Goal: Task Accomplishment & Management: Manage account settings

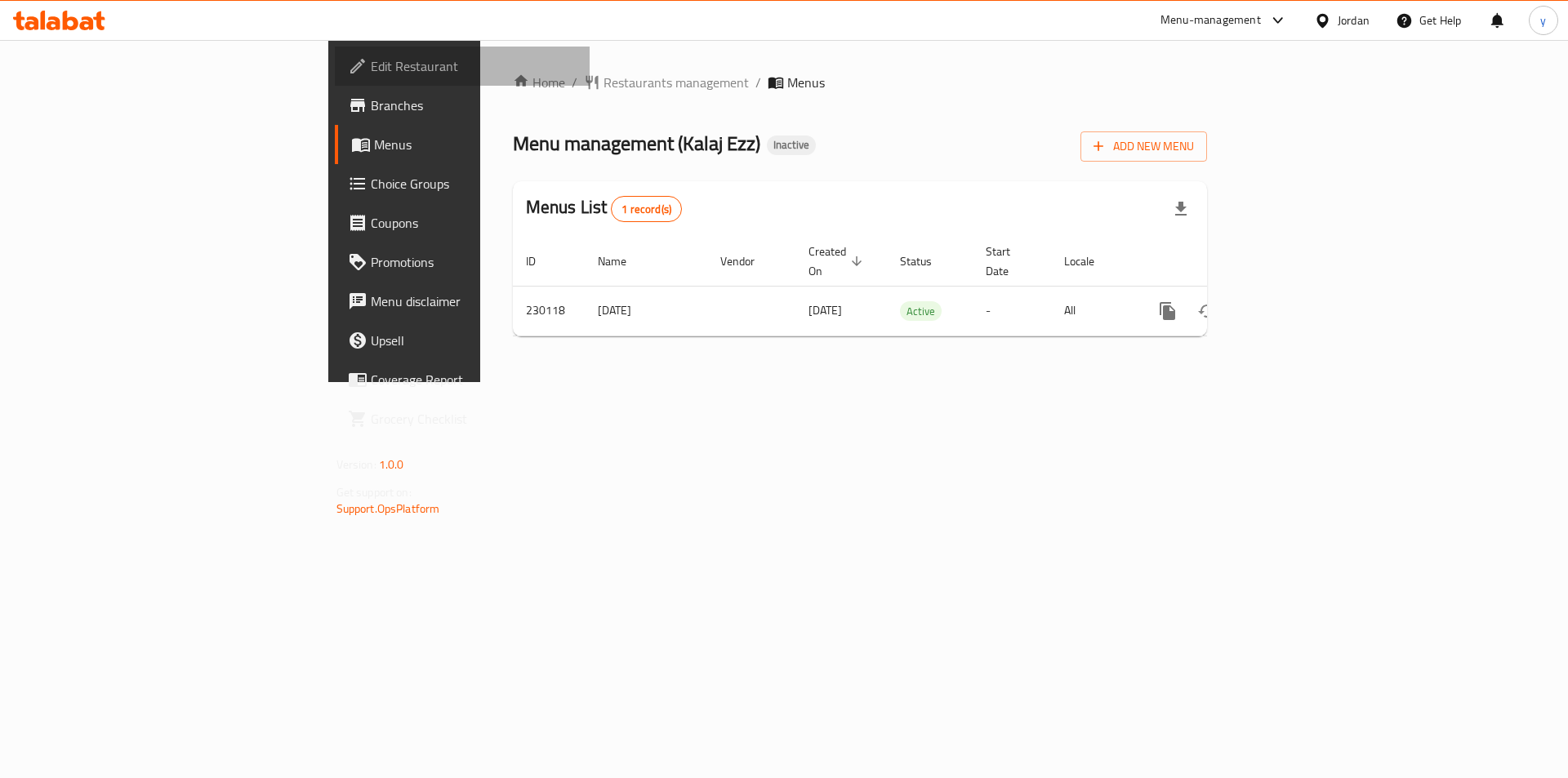
click at [371, 71] on span "Edit Restaurant" at bounding box center [474, 66] width 207 height 20
click at [1193, 148] on span "Add New Menu" at bounding box center [1143, 147] width 100 height 21
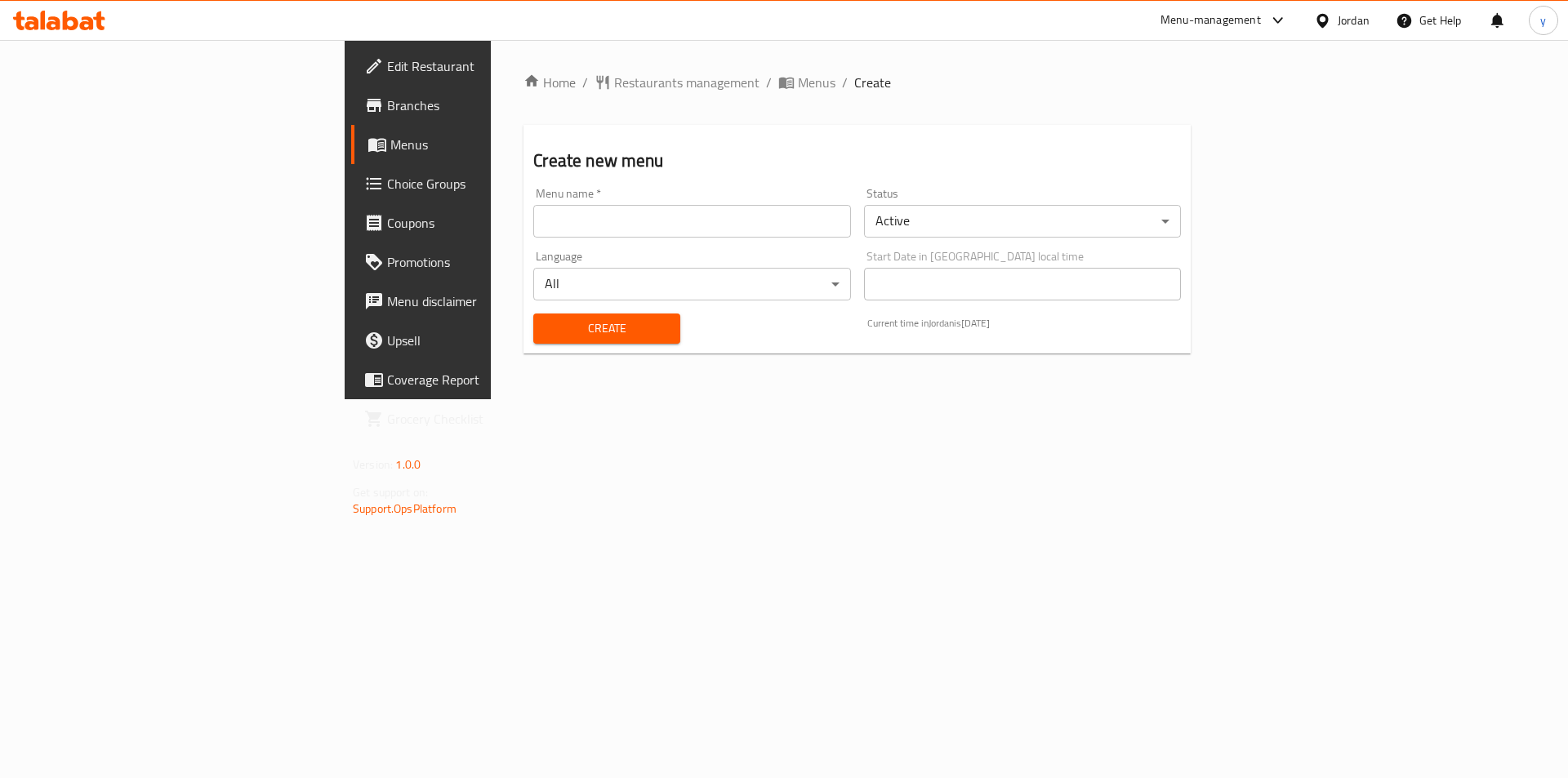
click at [705, 218] on input "text" at bounding box center [691, 221] width 316 height 33
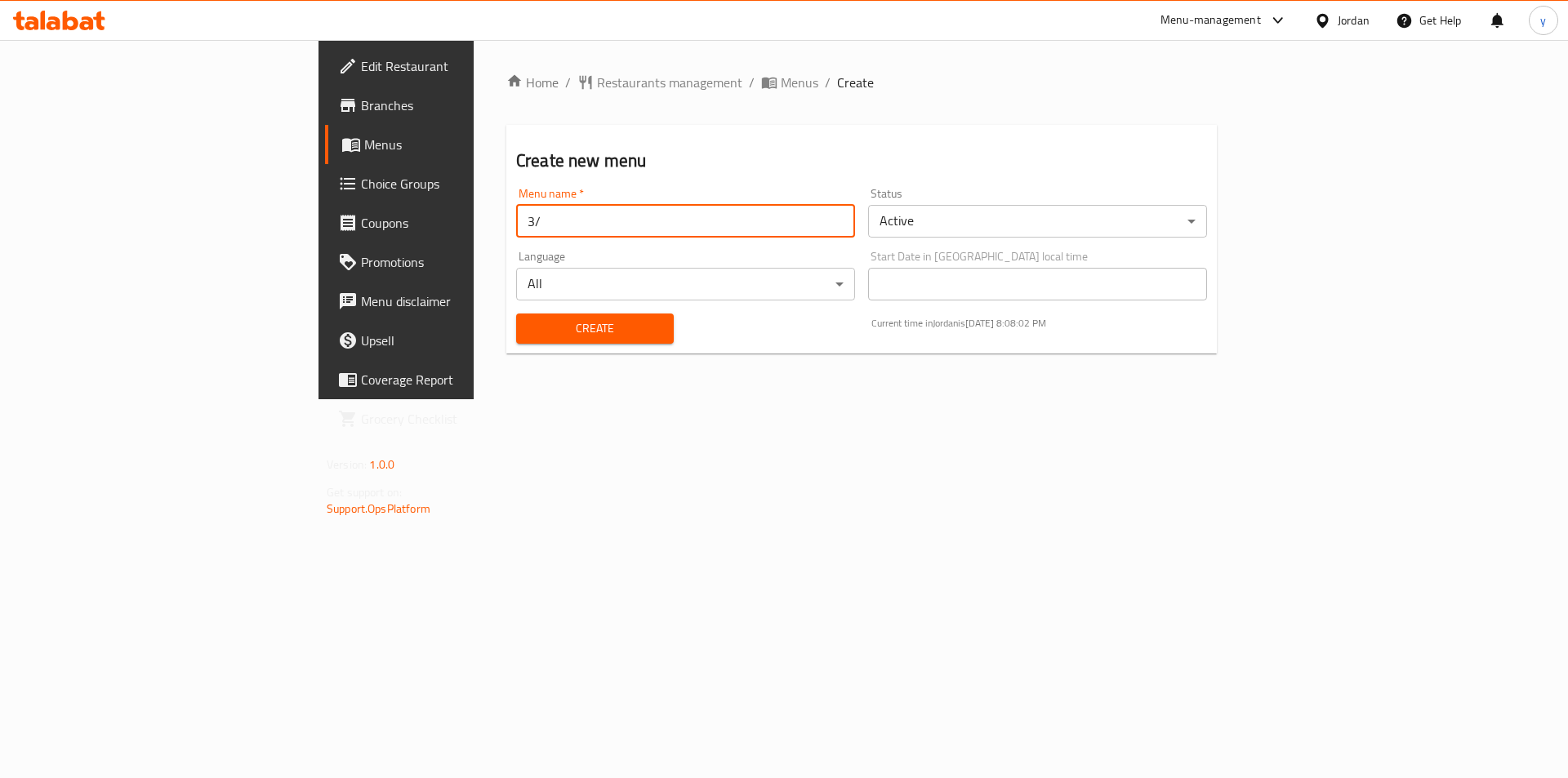
type input "3"
type input "[DATE]"
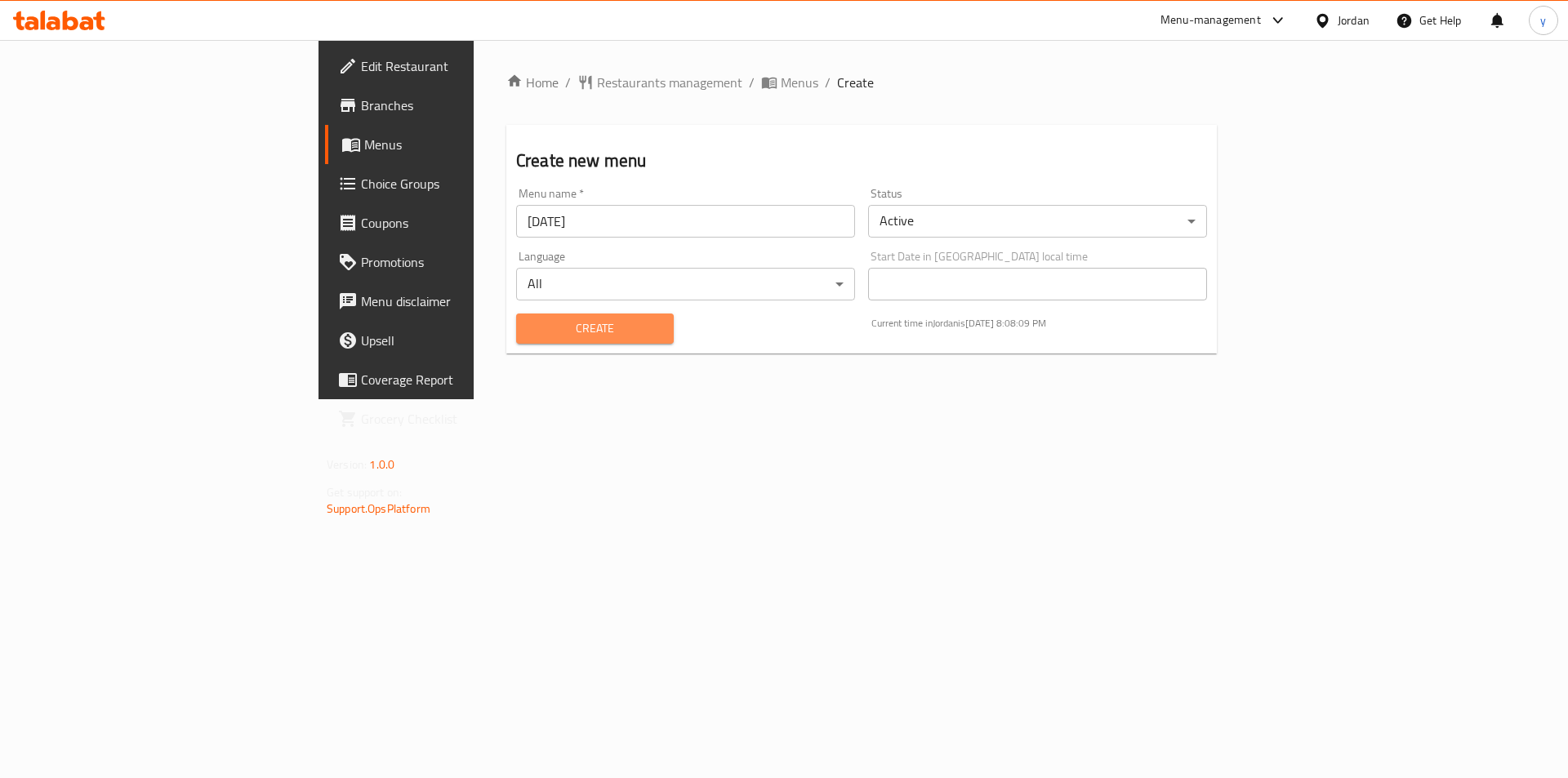
click at [567, 326] on span "Create" at bounding box center [594, 328] width 131 height 21
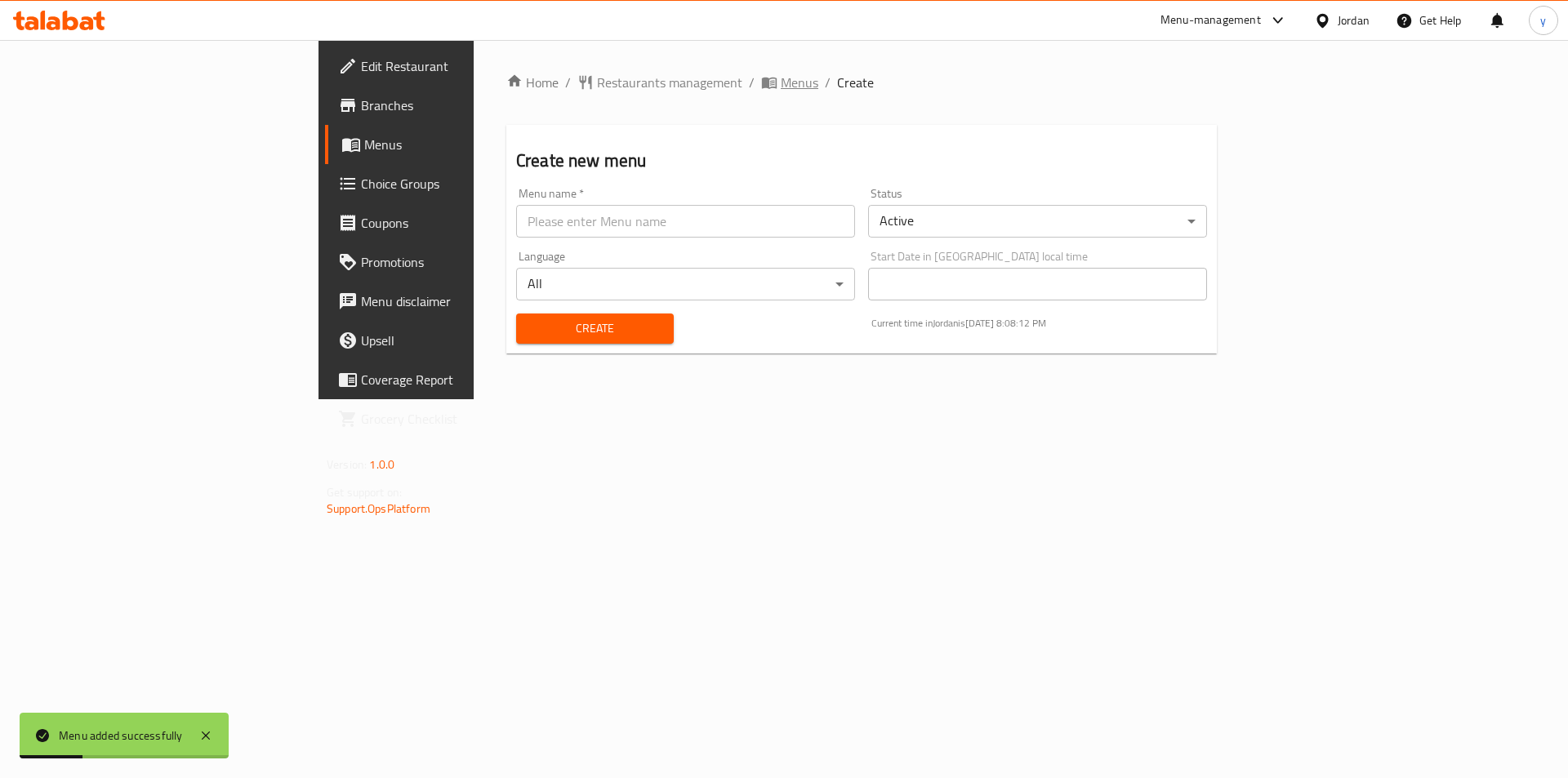
click at [780, 77] on span "Menus" at bounding box center [799, 82] width 38 height 20
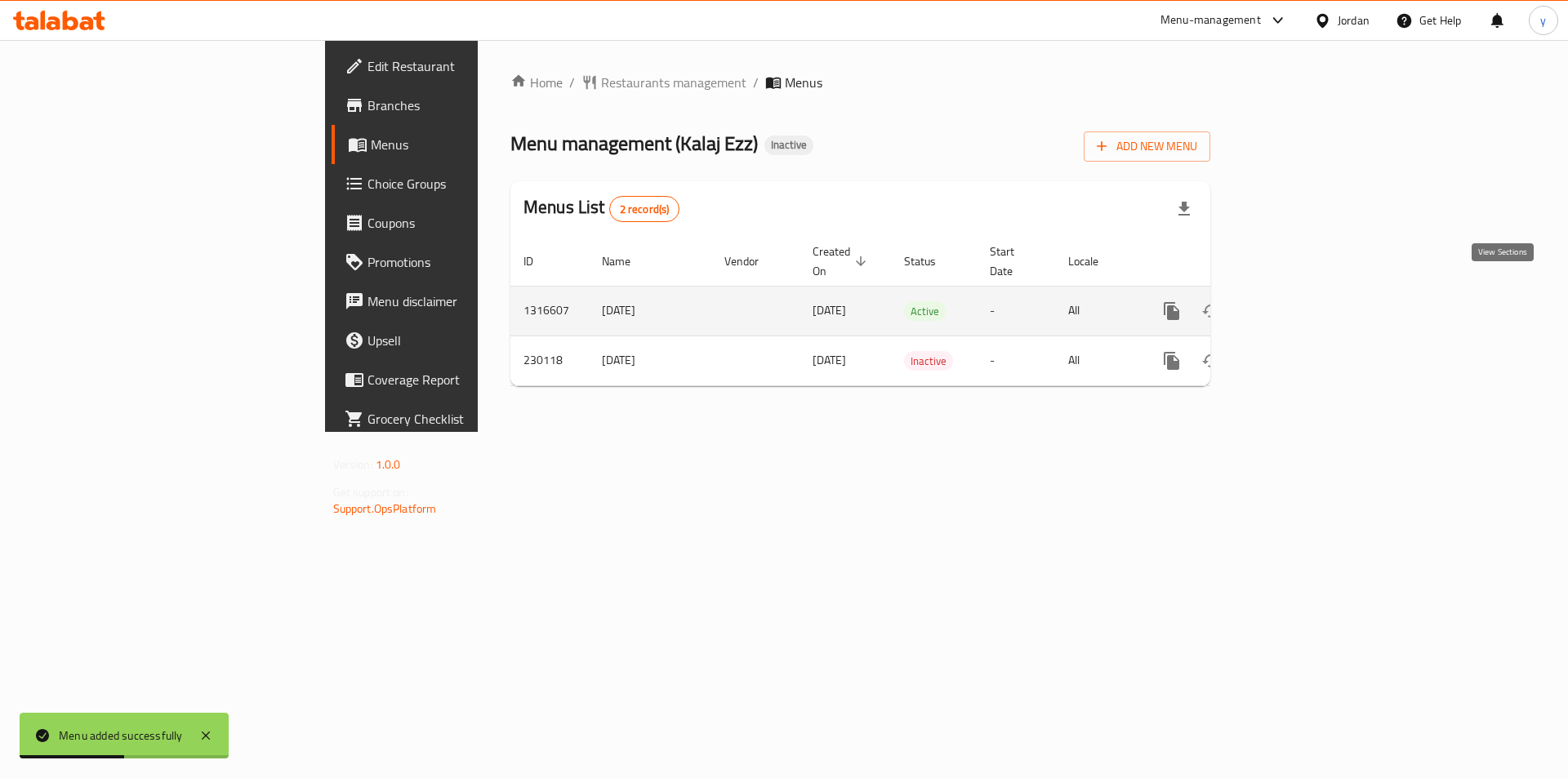
click at [1299, 301] on icon "enhanced table" at bounding box center [1289, 311] width 20 height 20
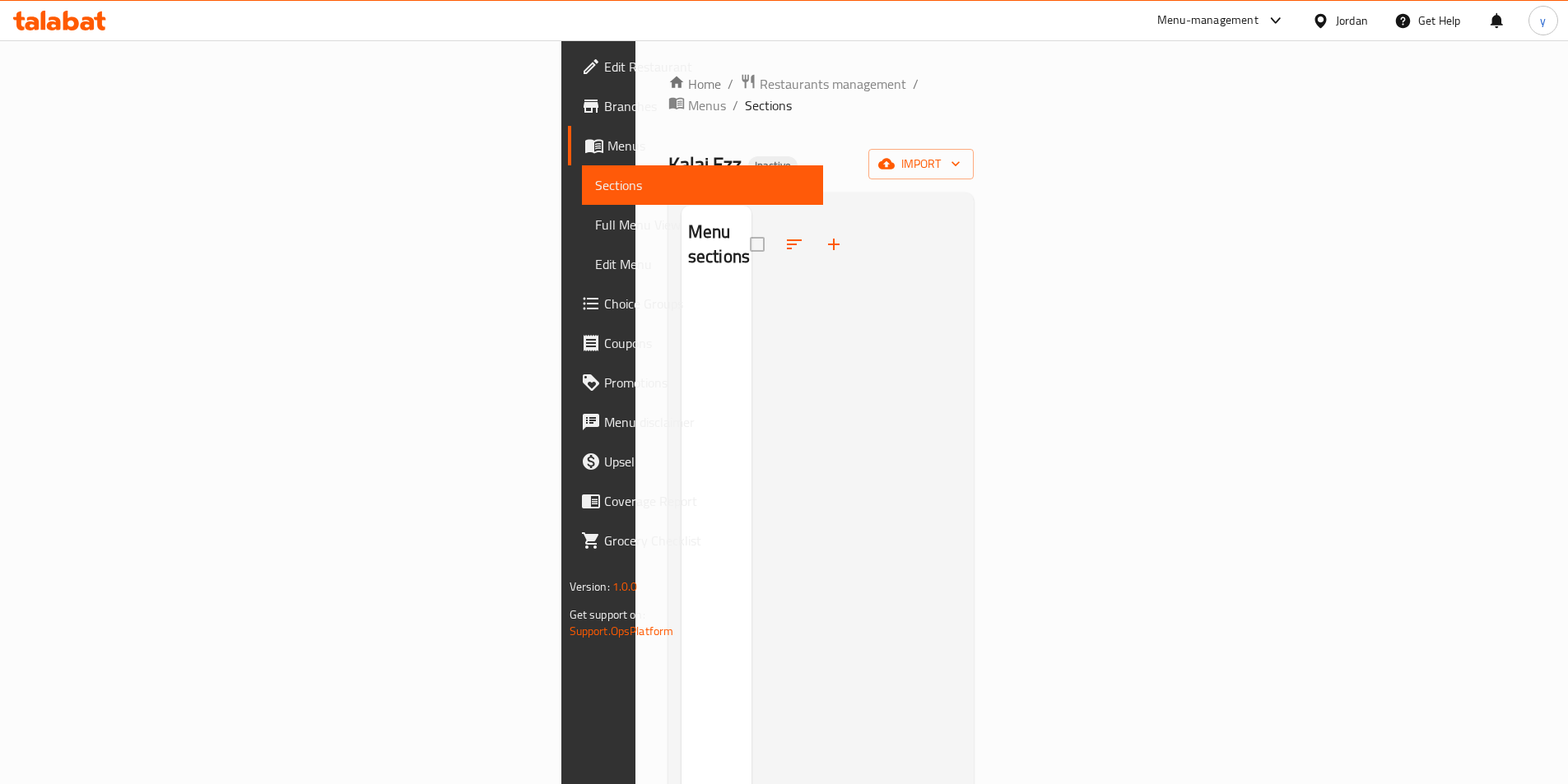
drag, startPoint x: 893, startPoint y: 271, endPoint x: 801, endPoint y: 271, distance: 92.0
click at [891, 271] on div at bounding box center [856, 597] width 210 height 784
click at [961, 154] on span "import" at bounding box center [921, 164] width 79 height 21
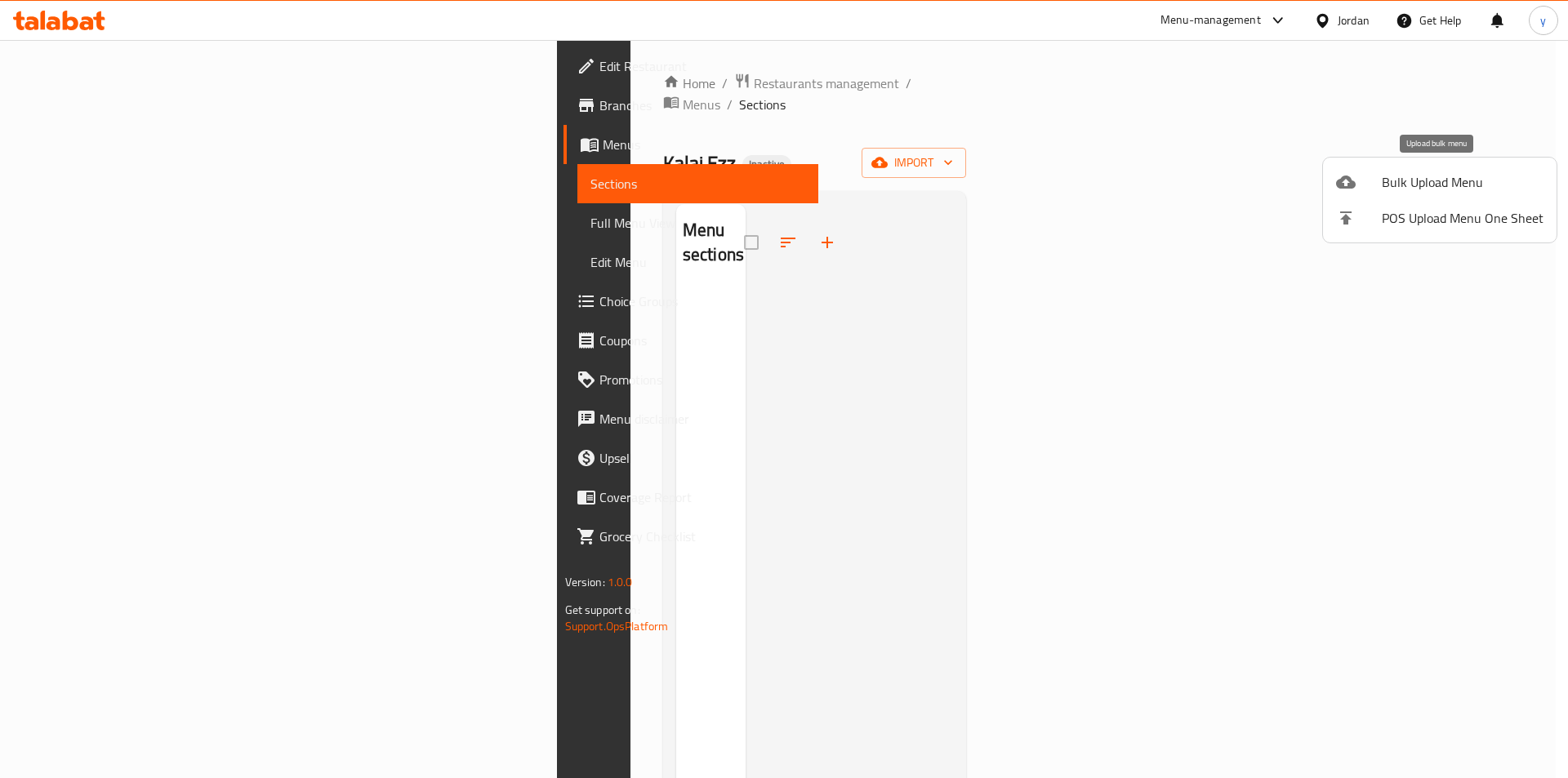
click at [1420, 184] on span "Bulk Upload Menu" at bounding box center [1462, 182] width 162 height 20
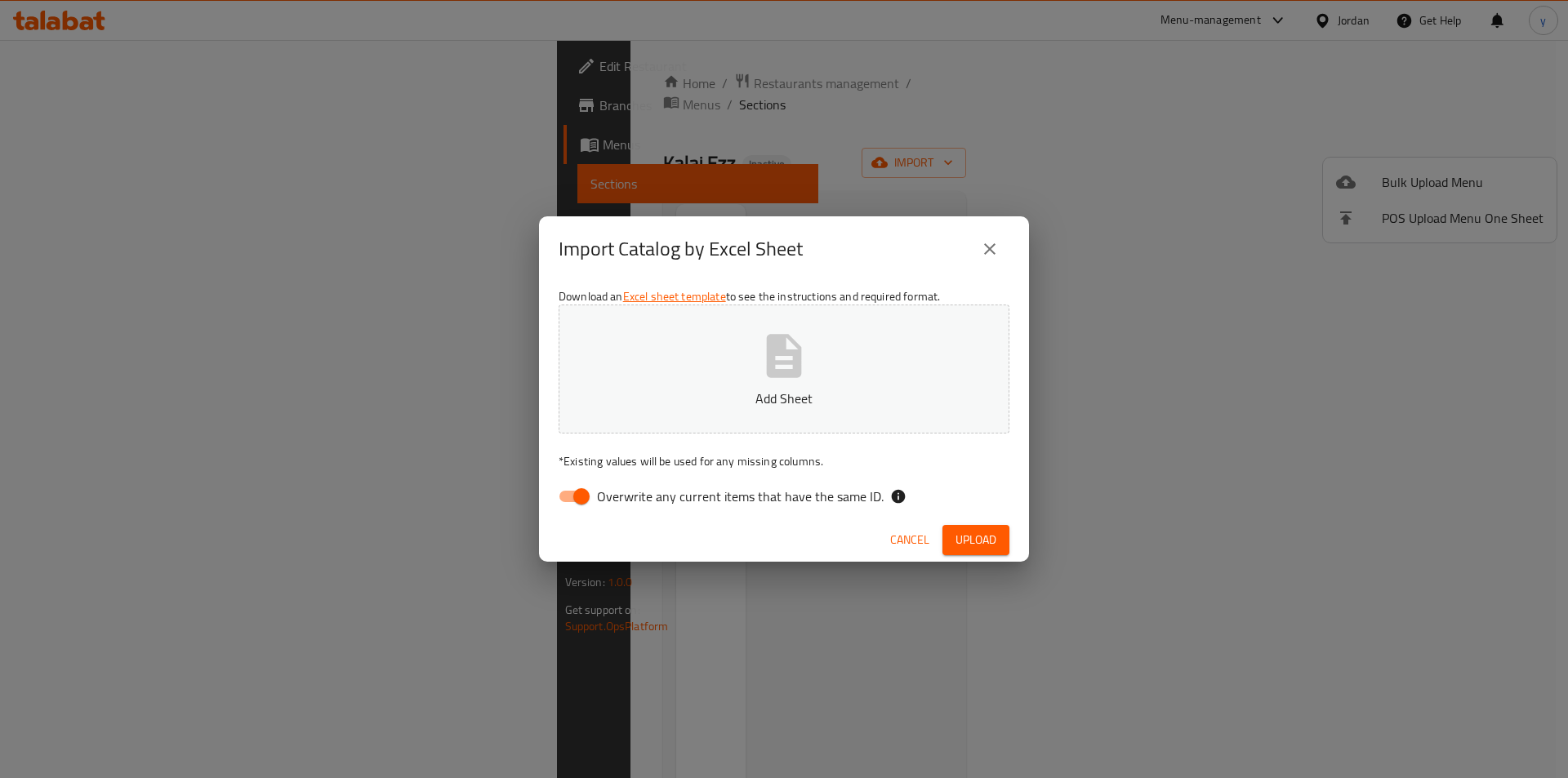
click at [585, 492] on input "Overwrite any current items that have the same ID." at bounding box center [581, 496] width 93 height 31
checkbox input "false"
click at [725, 365] on button "Add Sheet" at bounding box center [784, 369] width 451 height 129
click at [980, 533] on span "Upload" at bounding box center [976, 540] width 41 height 21
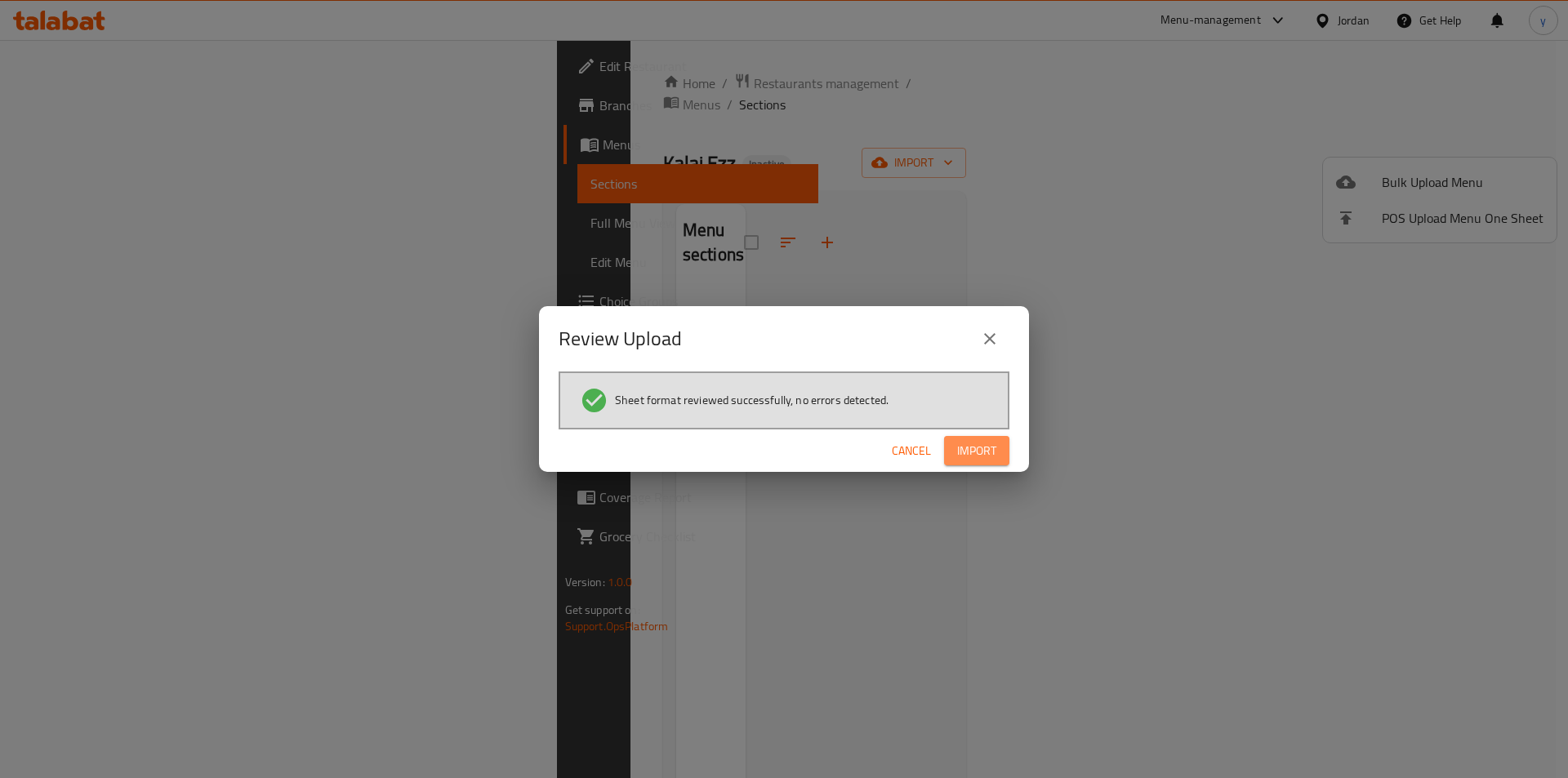
click at [1002, 444] on button "Import" at bounding box center [976, 452] width 65 height 30
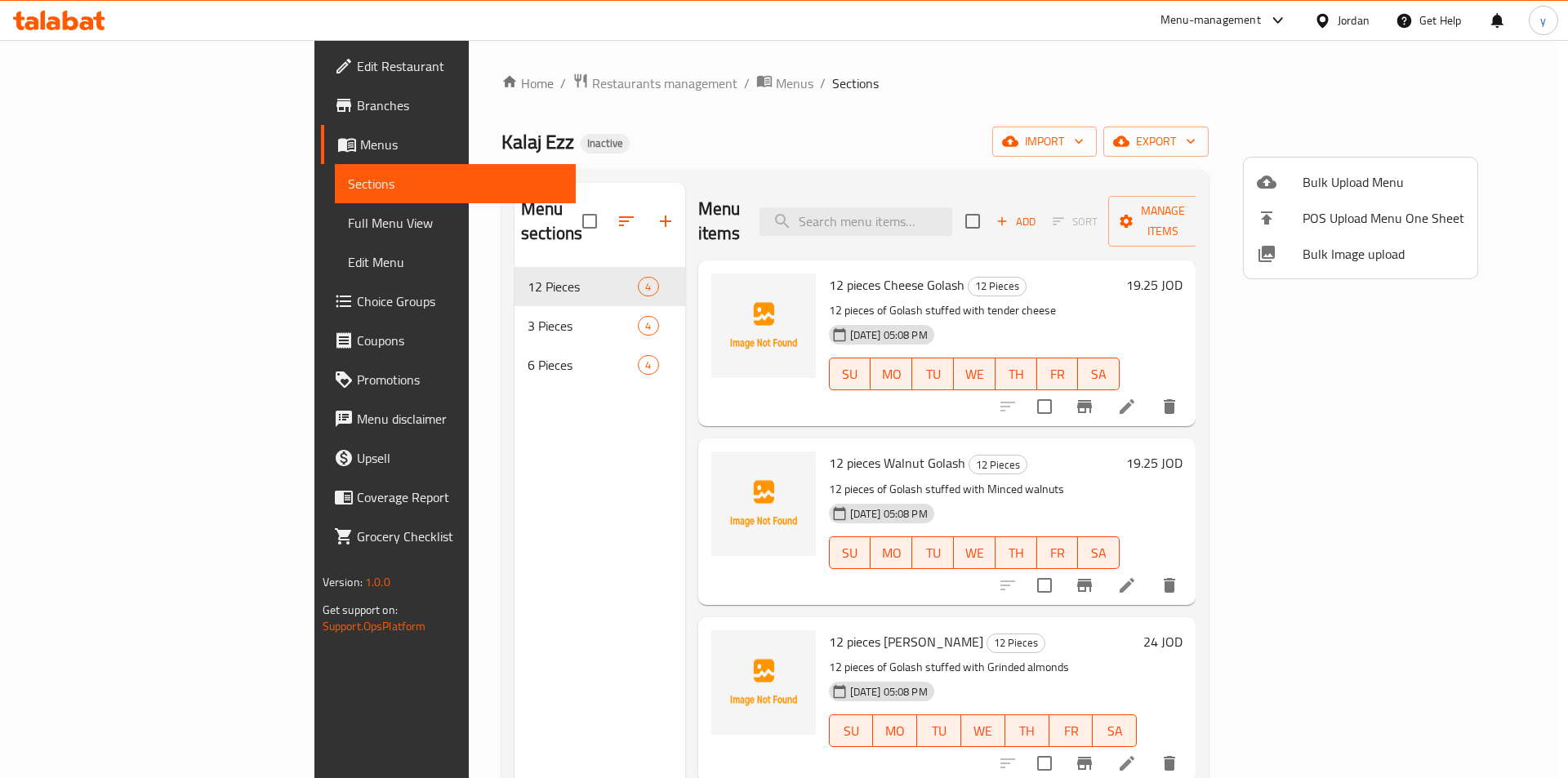
click at [162, 63] on div at bounding box center [784, 389] width 1568 height 778
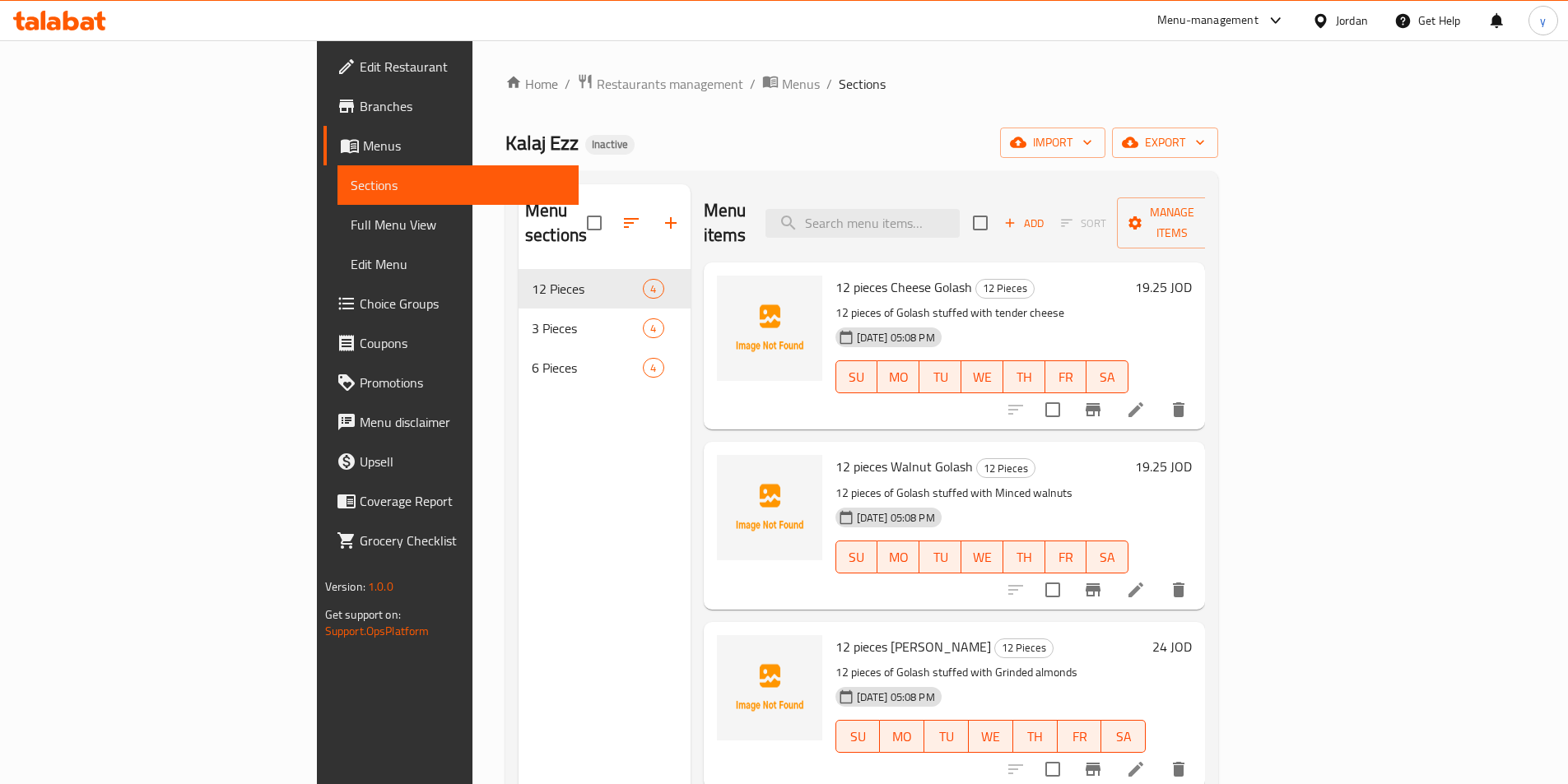
click at [360, 308] on span "Choice Groups" at bounding box center [462, 304] width 205 height 20
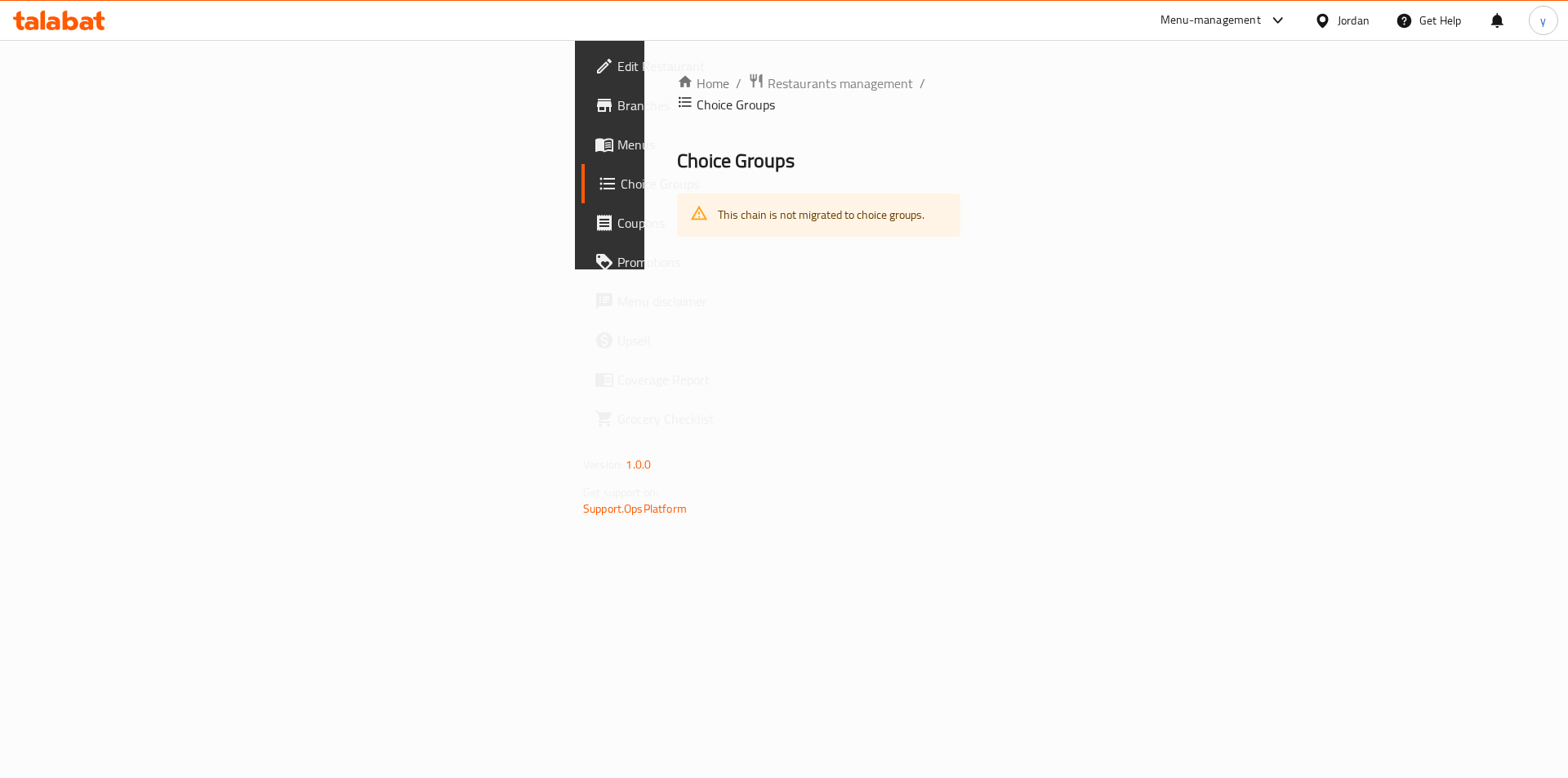
click at [718, 199] on div "This chain is not migrated to choice groups." at bounding box center [821, 215] width 207 height 33
drag, startPoint x: 571, startPoint y: 196, endPoint x: 345, endPoint y: 223, distance: 227.6
click at [645, 223] on div "Home / Restaurants management / Choice Groups Choice Groups This chain is not m…" at bounding box center [819, 155] width 349 height 230
click at [645, 228] on div "Home / Restaurants management / Choice Groups Choice Groups This chain is not m…" at bounding box center [819, 155] width 349 height 230
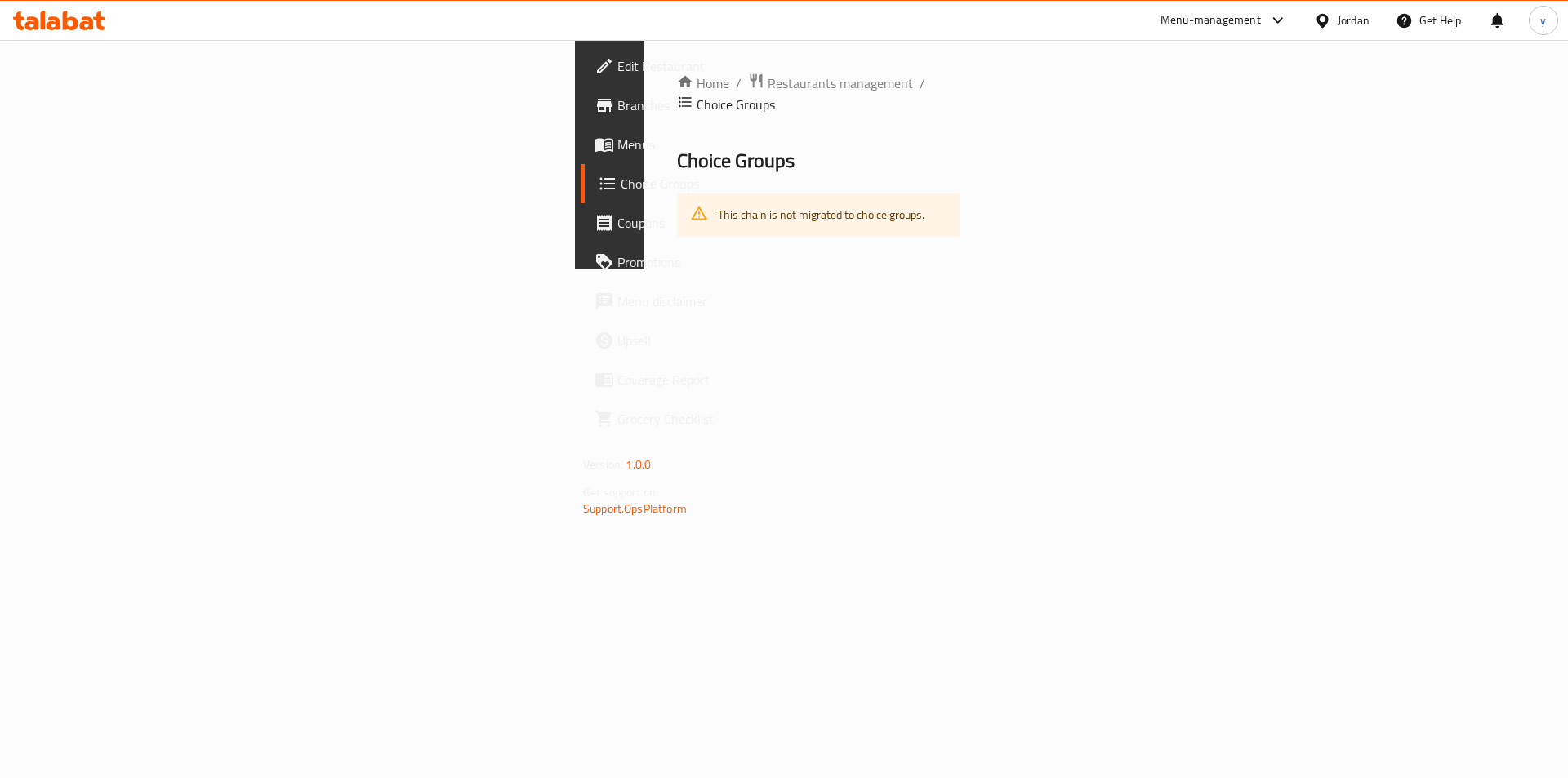
click at [581, 133] on link "Menus" at bounding box center [709, 145] width 256 height 39
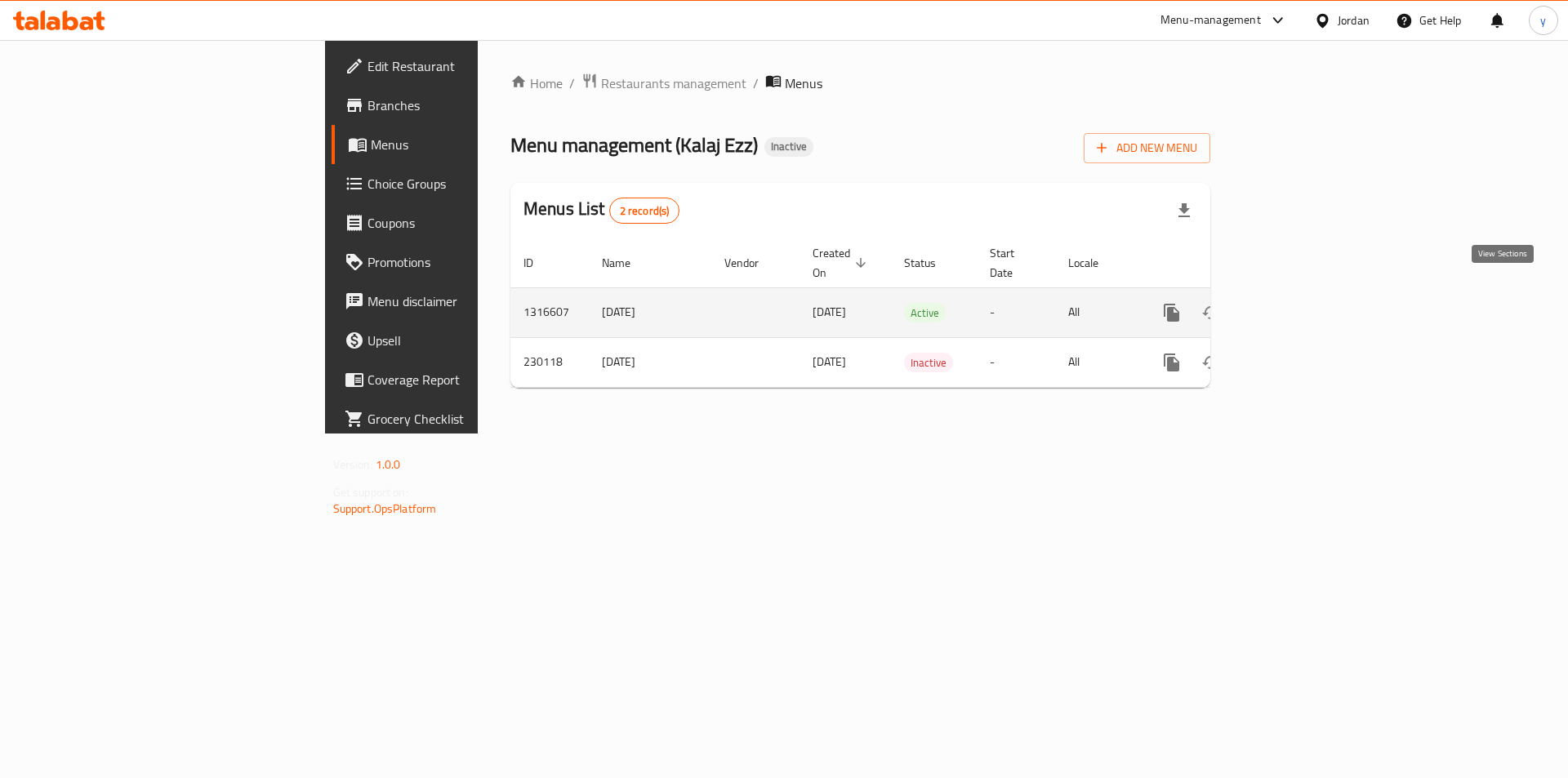
click at [1309, 293] on link "enhanced table" at bounding box center [1289, 313] width 39 height 39
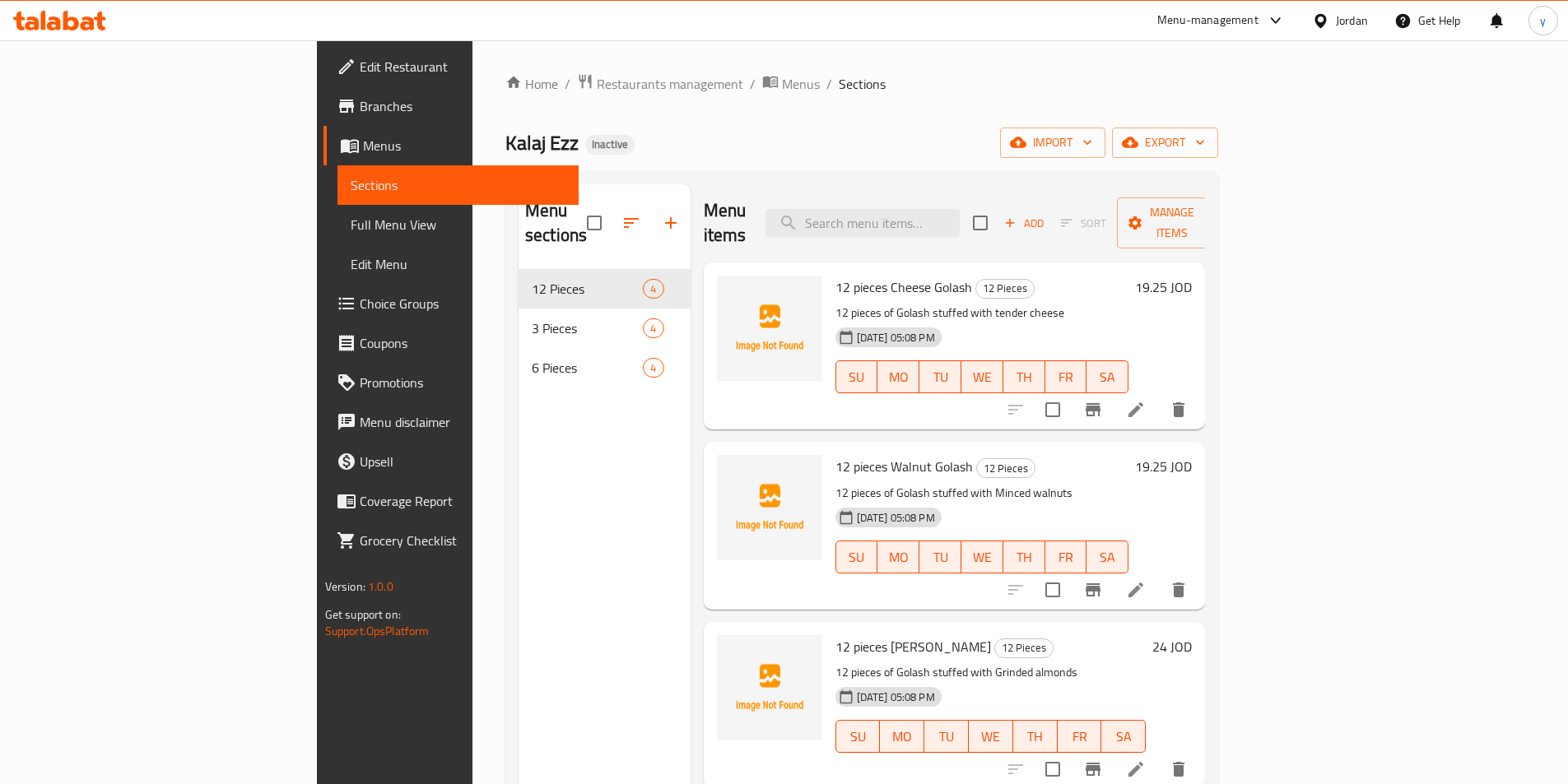
click at [360, 298] on span "Choice Groups" at bounding box center [462, 304] width 205 height 20
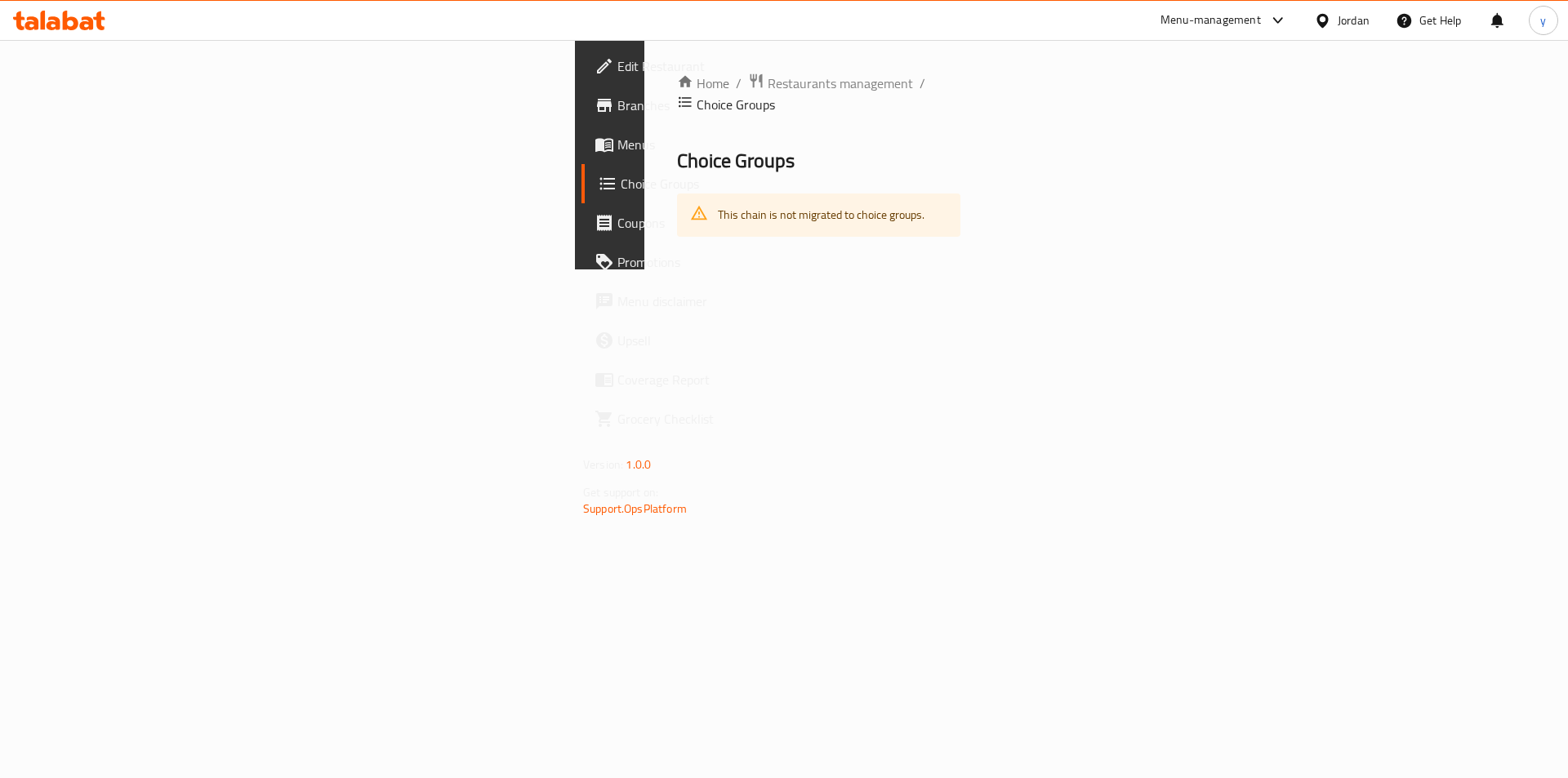
click at [677, 198] on div "This chain is not migrated to choice groups." at bounding box center [818, 215] width 283 height 43
drag, startPoint x: 569, startPoint y: 198, endPoint x: 352, endPoint y: 214, distance: 217.6
click at [677, 214] on div "This chain is not migrated to choice groups." at bounding box center [818, 215] width 283 height 43
click at [645, 262] on div "Home / Restaurants management / Choice Groups Choice Groups This chain is not m…" at bounding box center [819, 155] width 349 height 230
click at [718, 199] on div "This chain is not migrated to choice groups." at bounding box center [821, 215] width 207 height 33
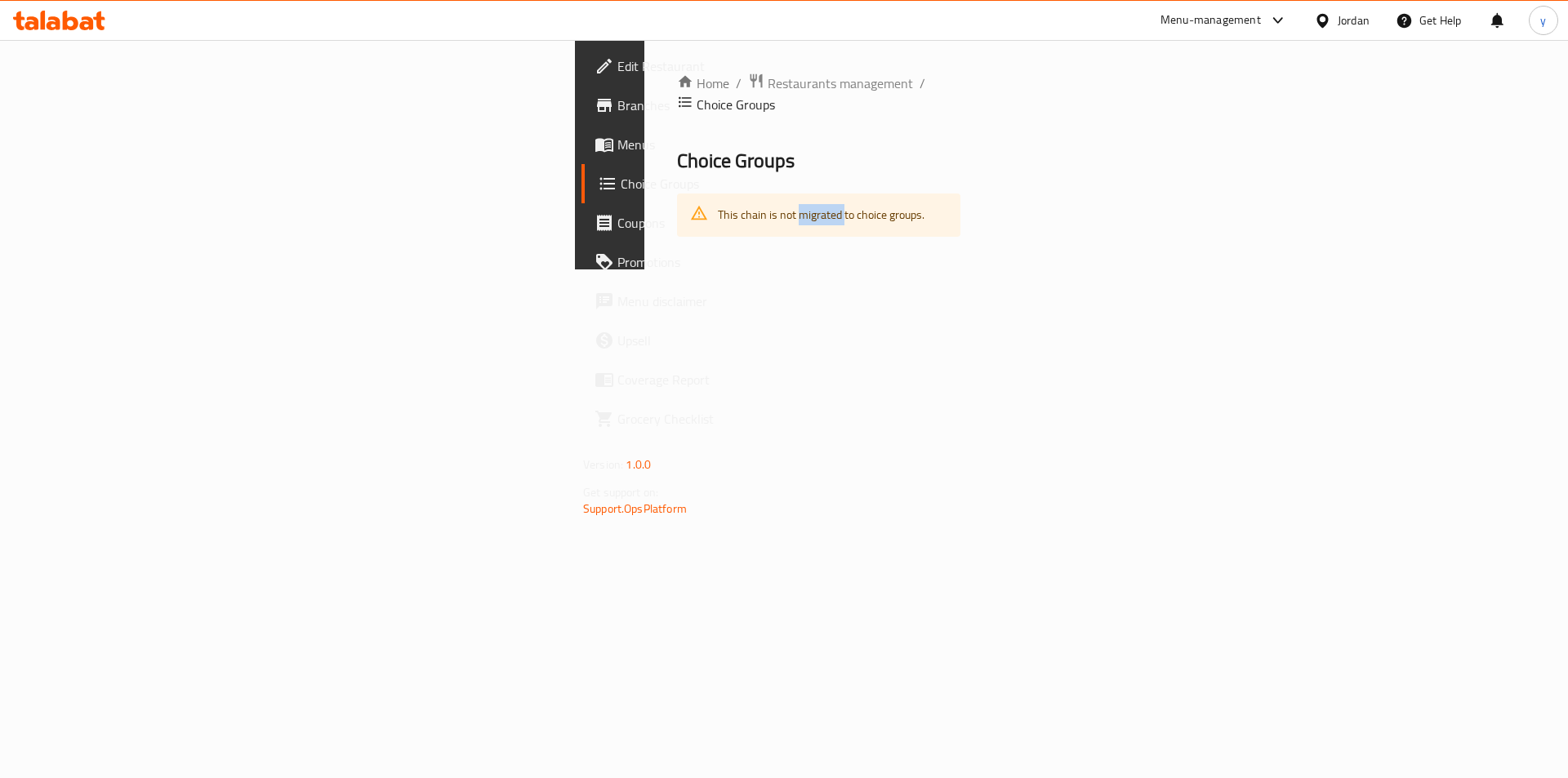
click at [718, 199] on div "This chain is not migrated to choice groups." at bounding box center [821, 215] width 207 height 33
click at [645, 269] on div "Home / Restaurants management / Choice Groups Choice Groups This chain is not m…" at bounding box center [819, 155] width 349 height 230
click at [618, 139] on span "Menus" at bounding box center [721, 145] width 207 height 20
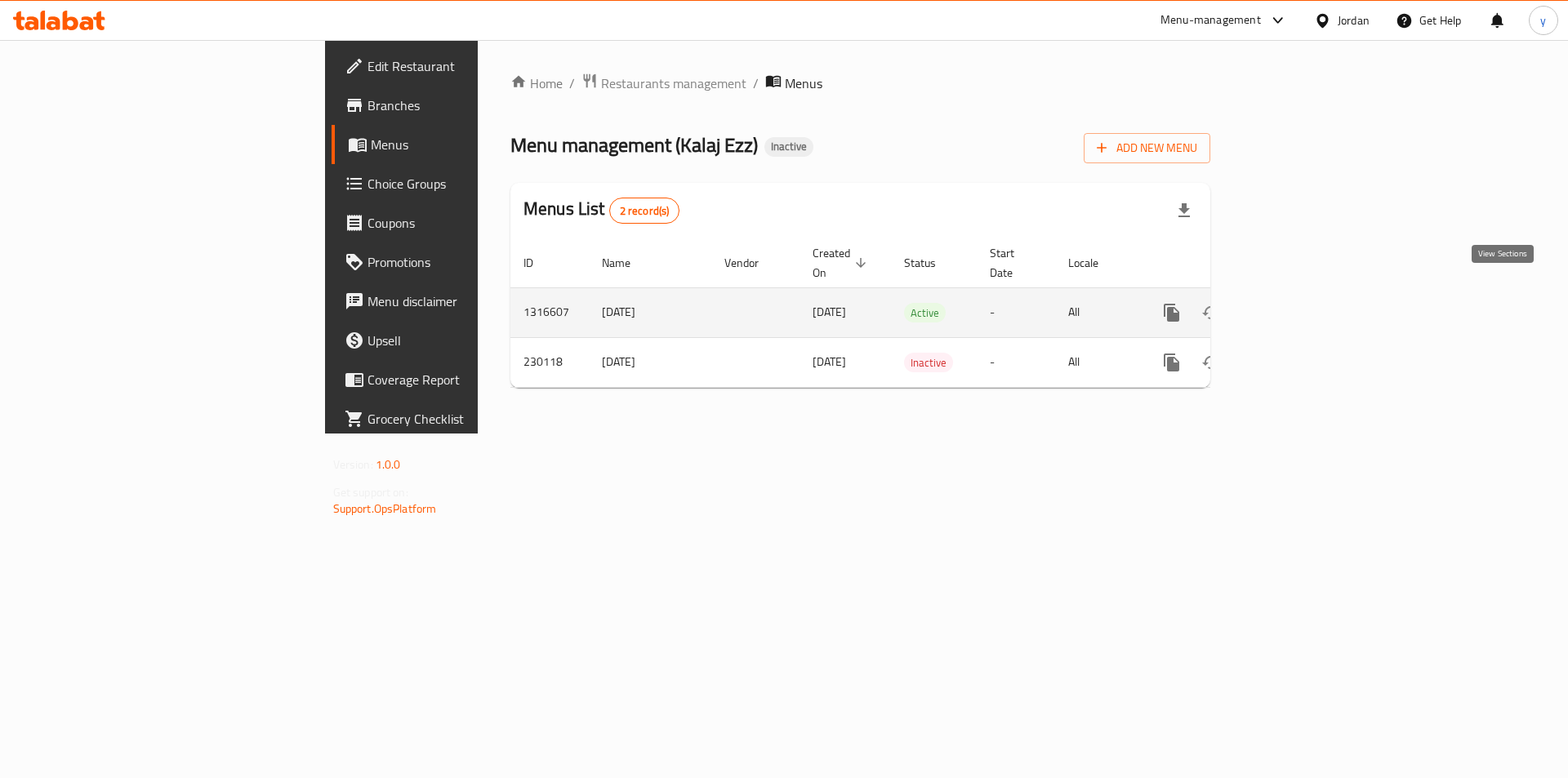
click at [1299, 303] on icon "enhanced table" at bounding box center [1289, 313] width 20 height 20
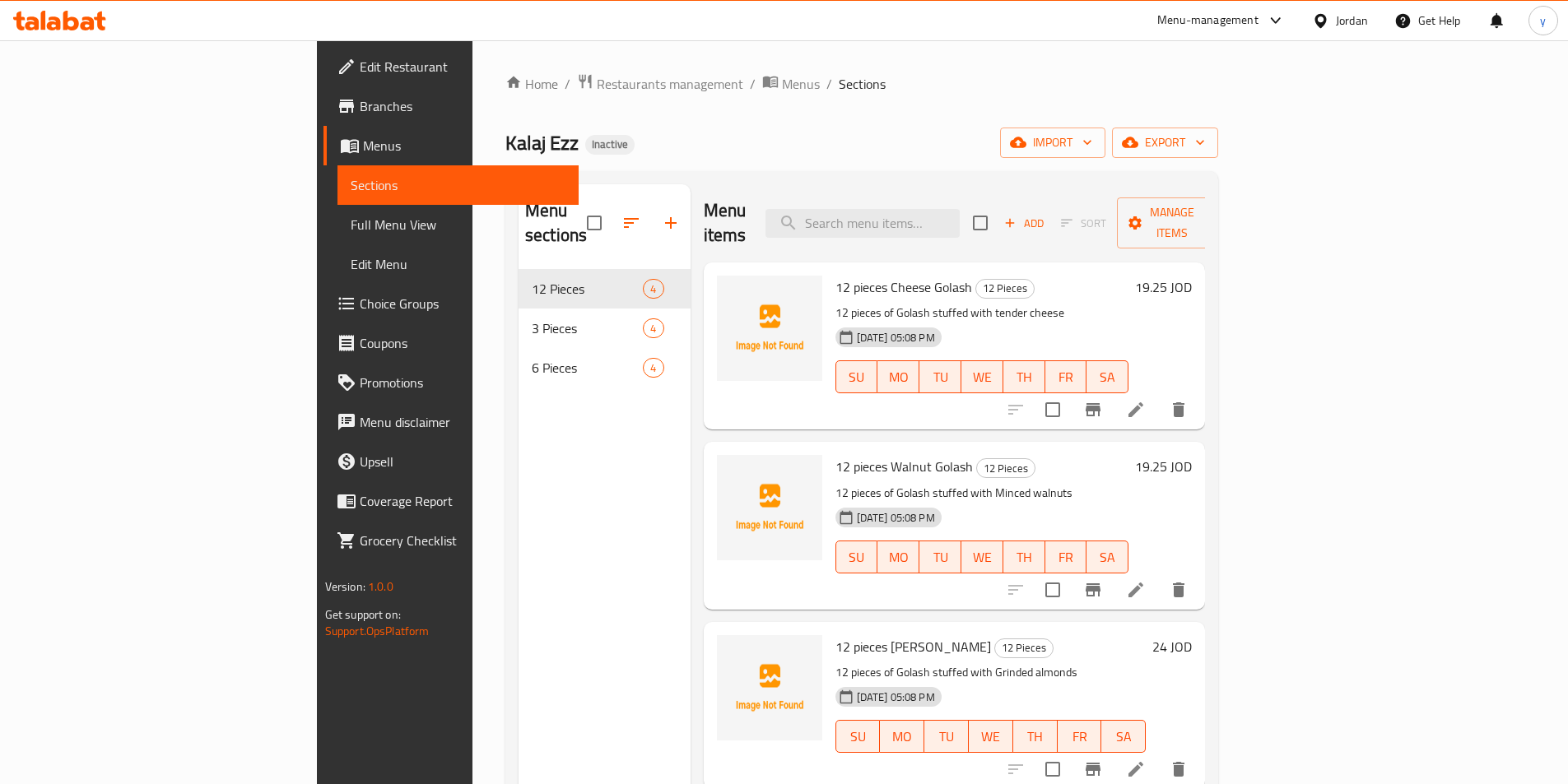
click at [351, 227] on span "Full Menu View" at bounding box center [458, 224] width 214 height 20
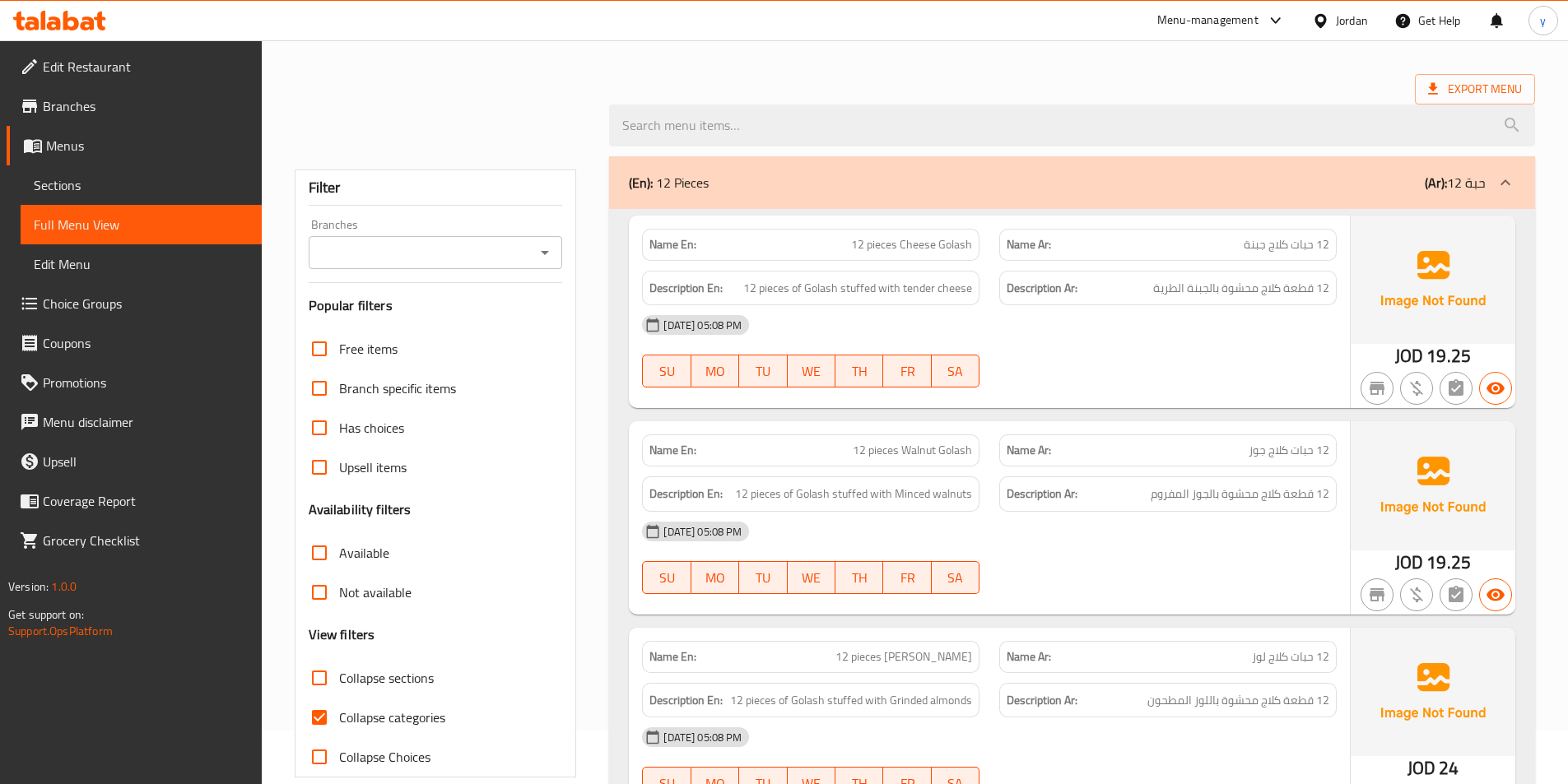
scroll to position [82, 0]
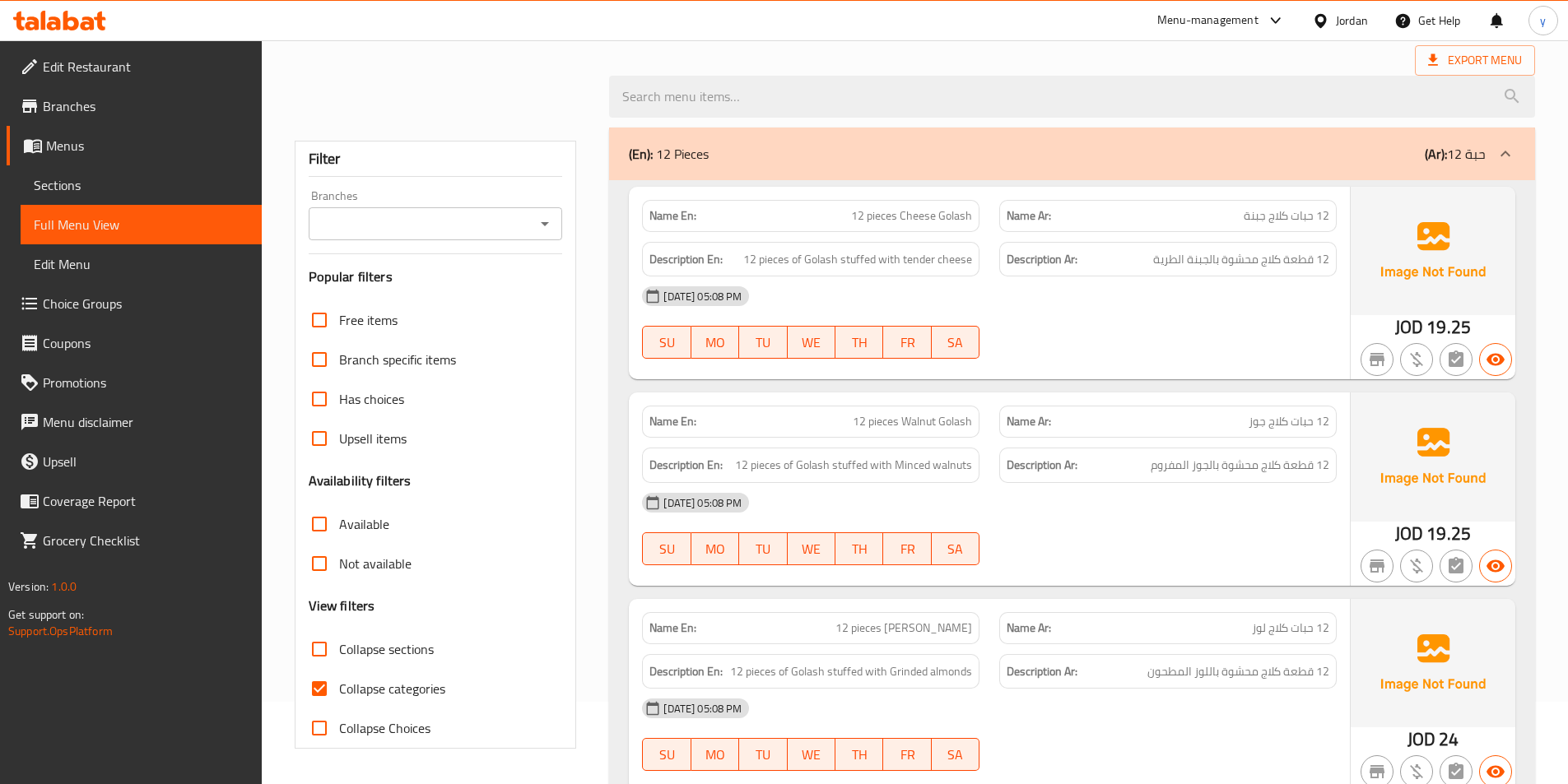
click at [328, 695] on input "Collapse categories" at bounding box center [319, 689] width 40 height 40
checkbox input "false"
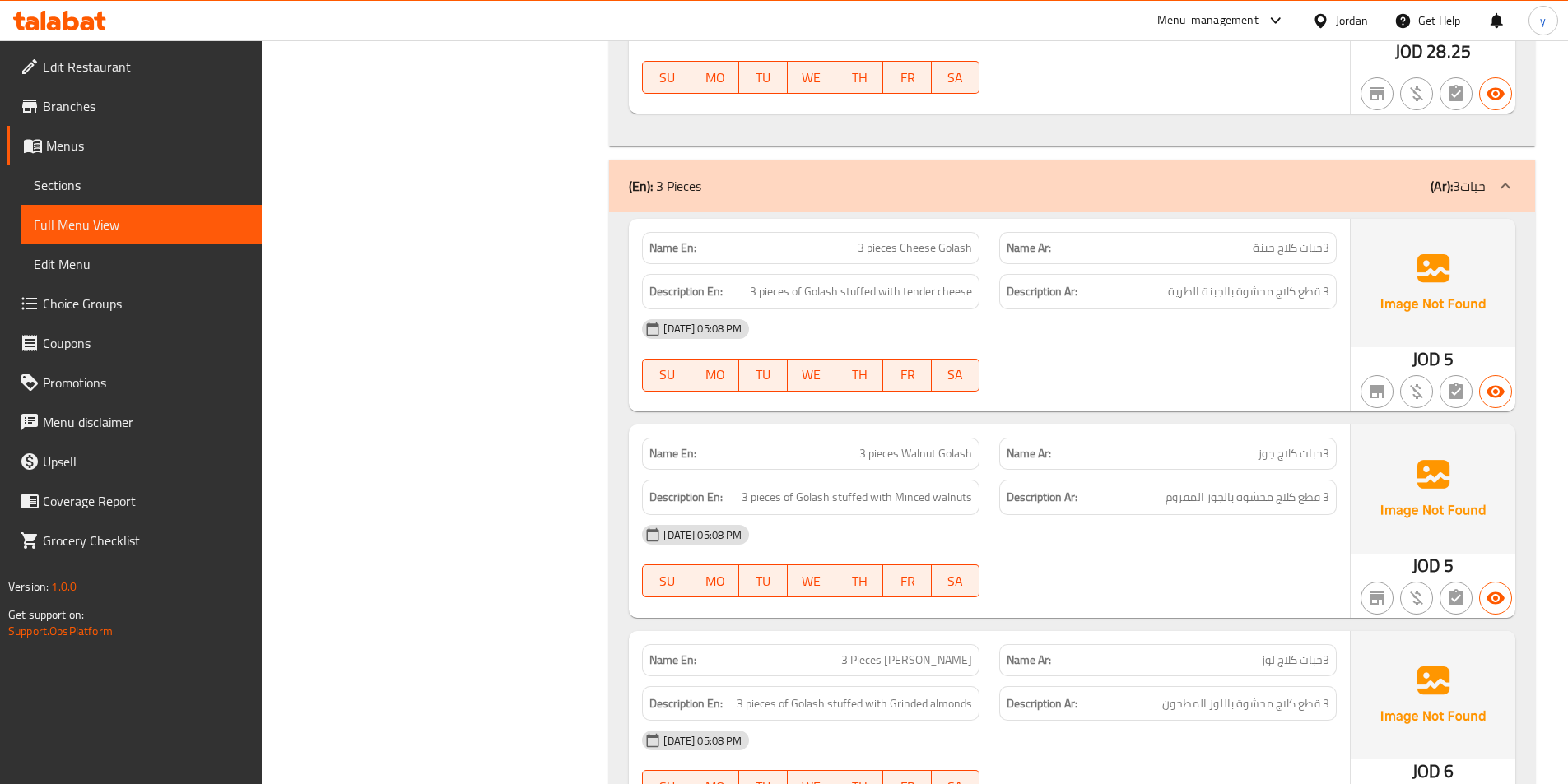
scroll to position [988, 0]
click at [1130, 406] on div "Name En: 3 pieces Cheese Golash Name Ar: 3حبات كلاج جبنة Description En: 3 piec…" at bounding box center [989, 314] width 721 height 193
click at [1133, 392] on div at bounding box center [1168, 390] width 357 height 20
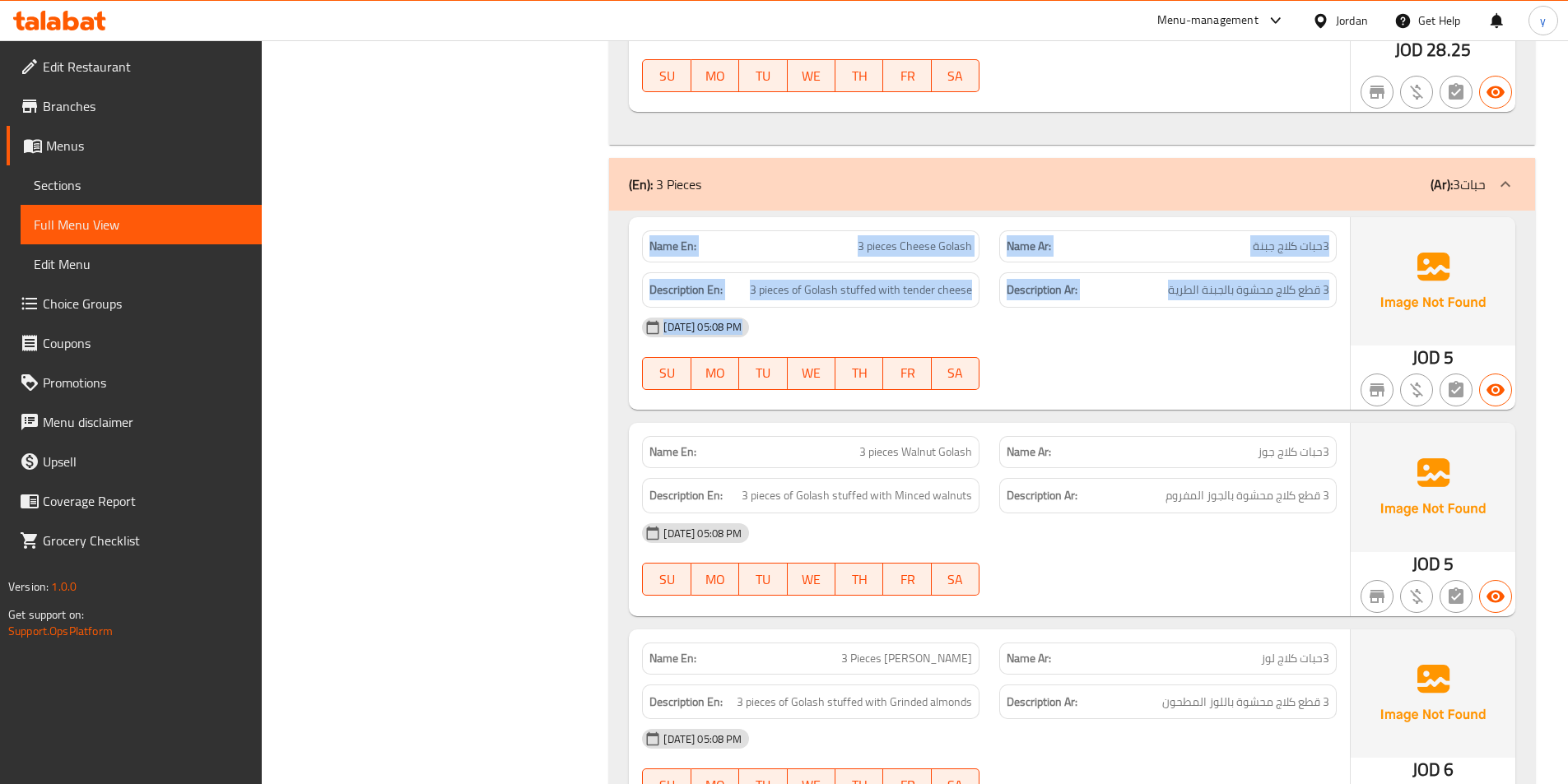
click at [1133, 392] on div at bounding box center [1168, 390] width 357 height 20
click at [1134, 392] on div at bounding box center [1168, 390] width 357 height 20
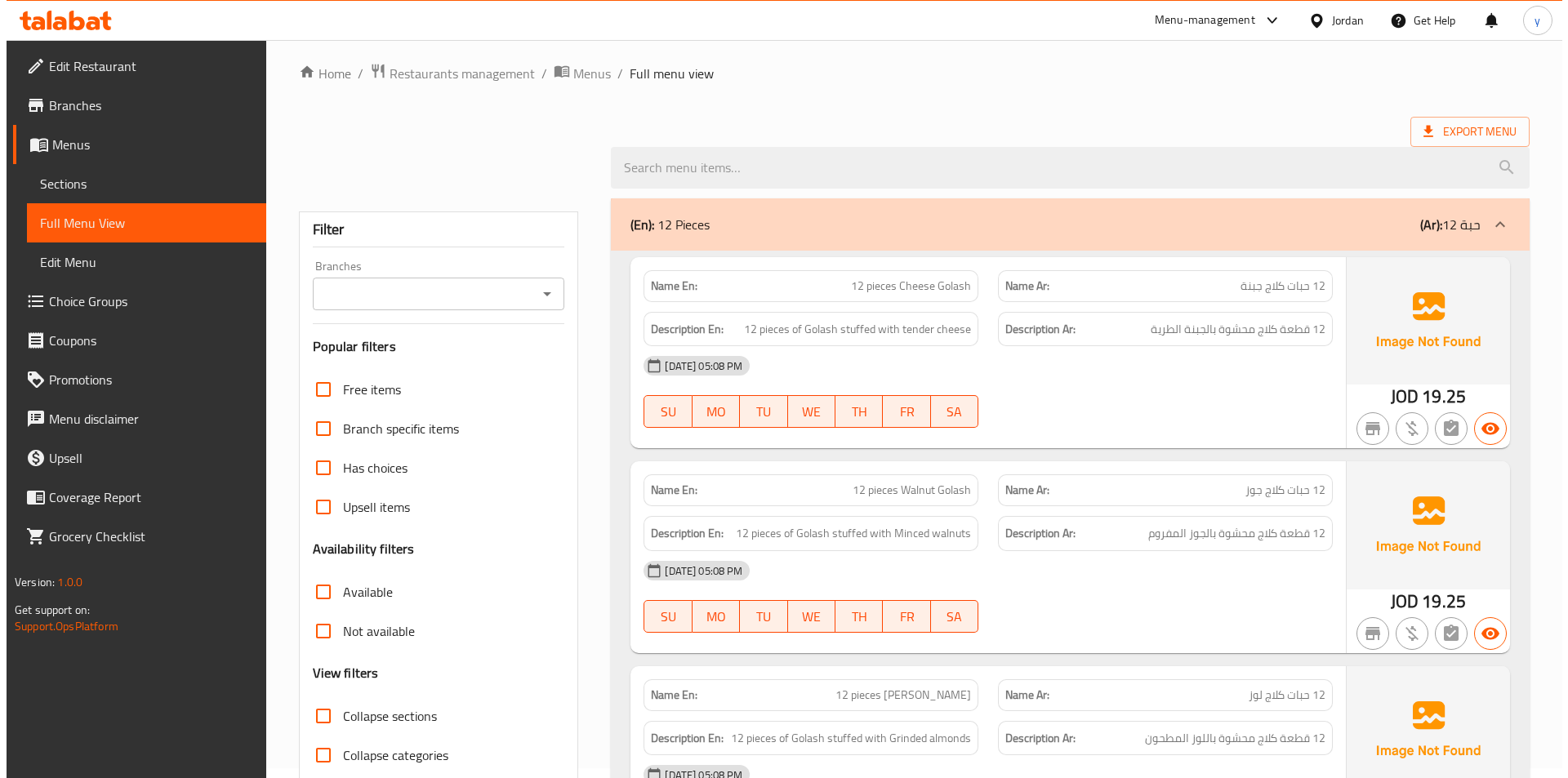
scroll to position [0, 0]
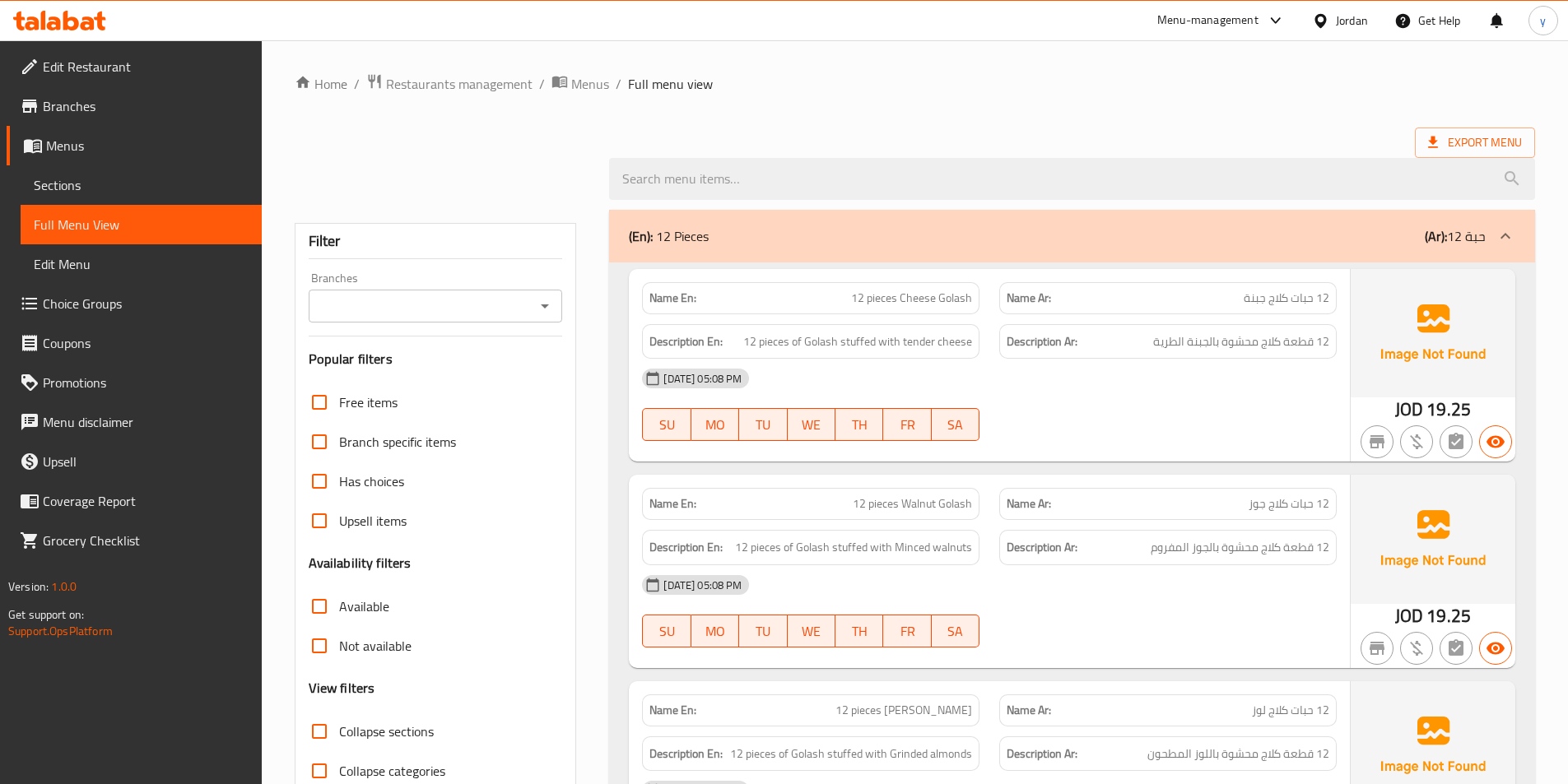
click at [145, 129] on link "Menus" at bounding box center [133, 146] width 255 height 40
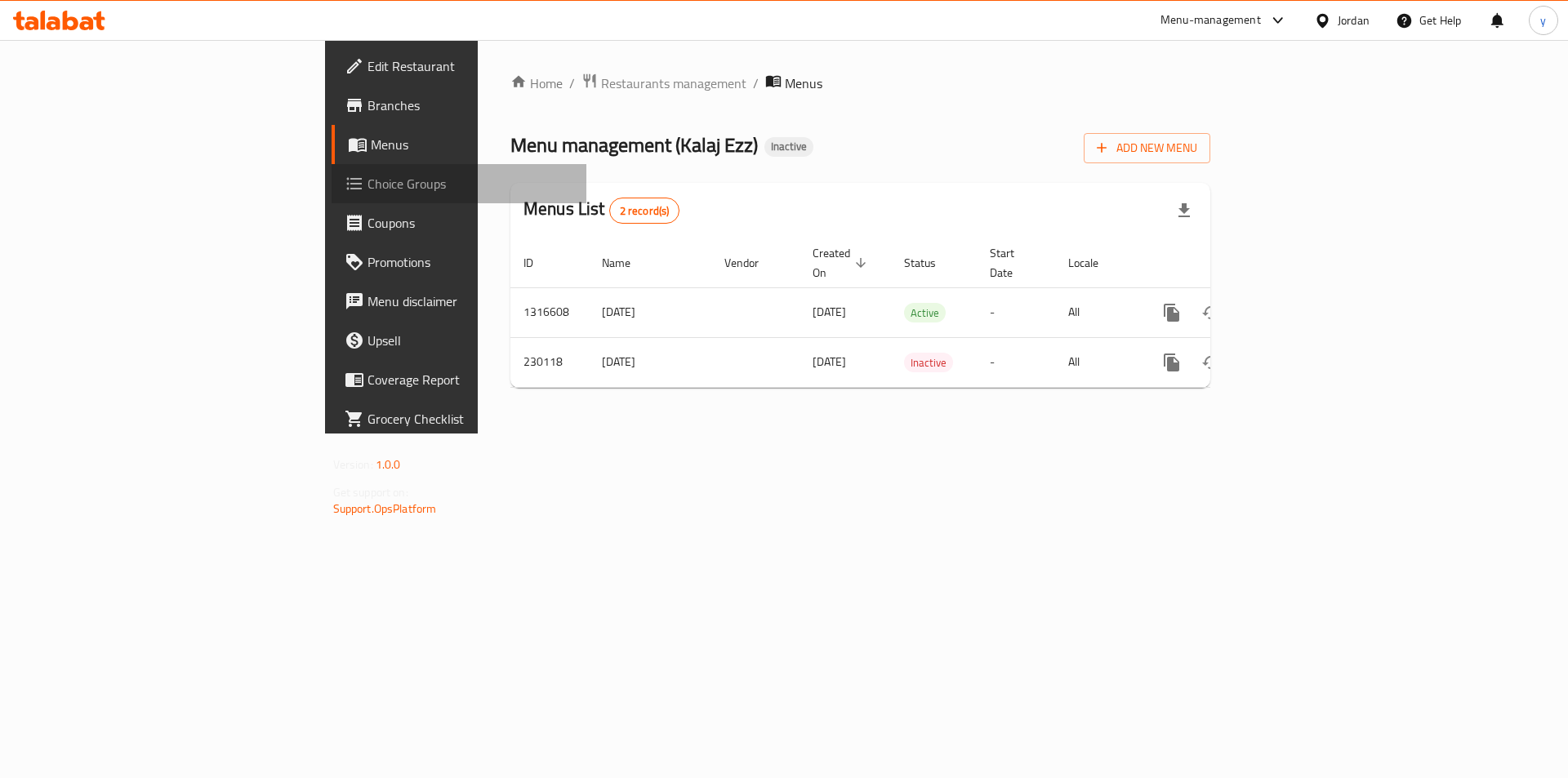
click at [367, 182] on span "Choice Groups" at bounding box center [470, 184] width 207 height 20
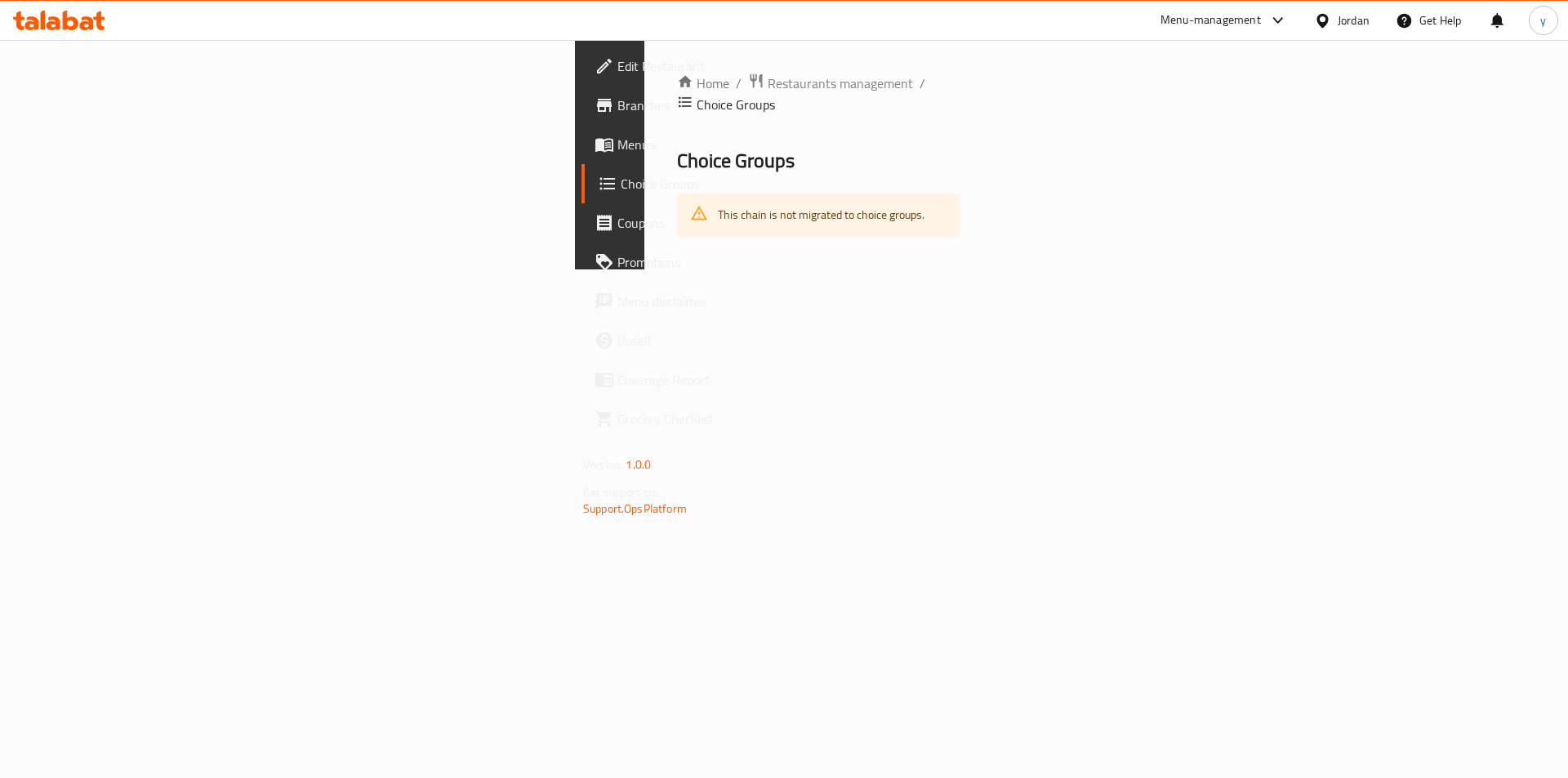
click at [618, 66] on span "Edit Restaurant" at bounding box center [721, 66] width 207 height 20
click at [581, 133] on link "Menus" at bounding box center [709, 145] width 256 height 39
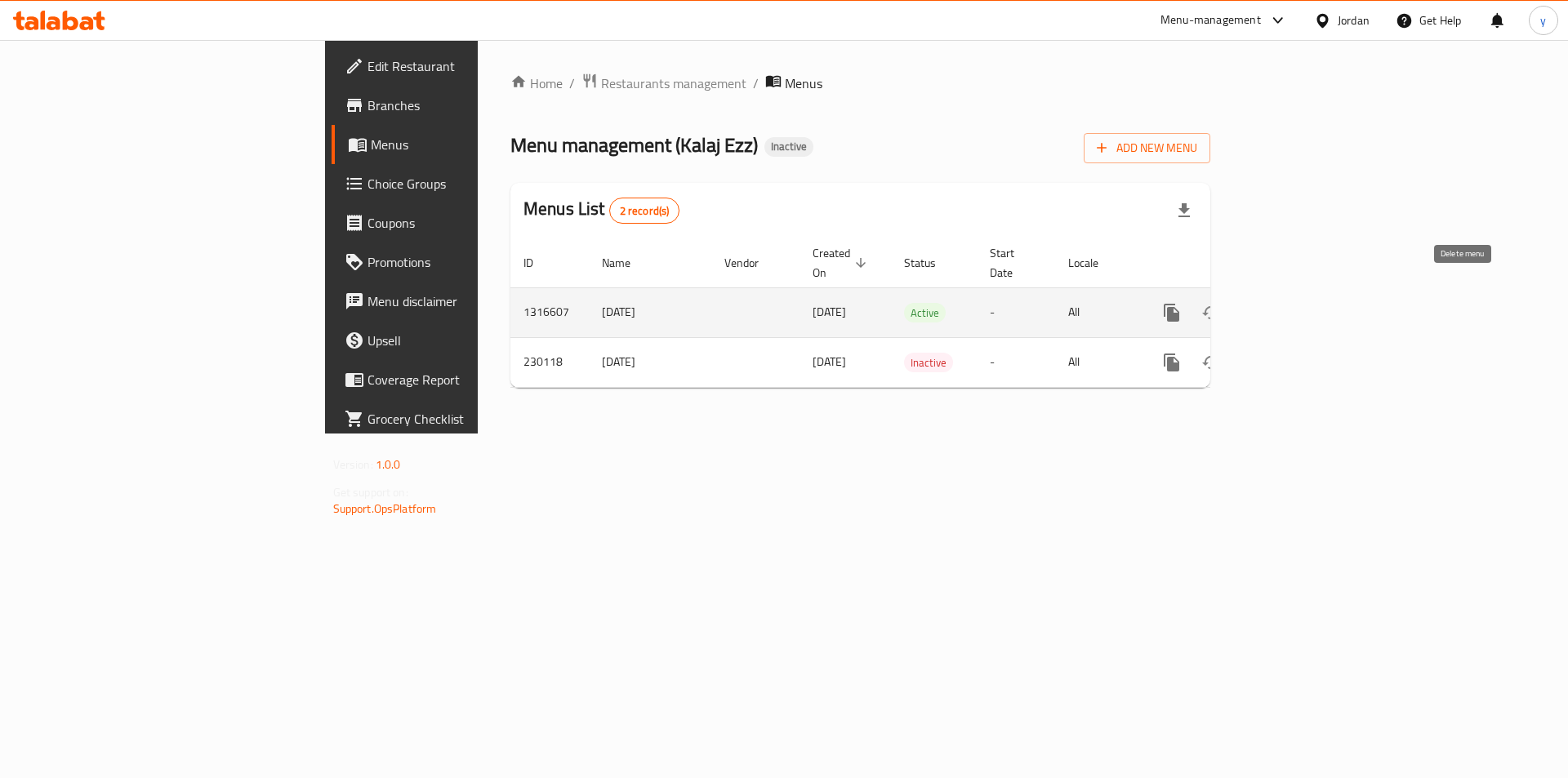
click at [1260, 303] on icon "enhanced table" at bounding box center [1250, 313] width 20 height 20
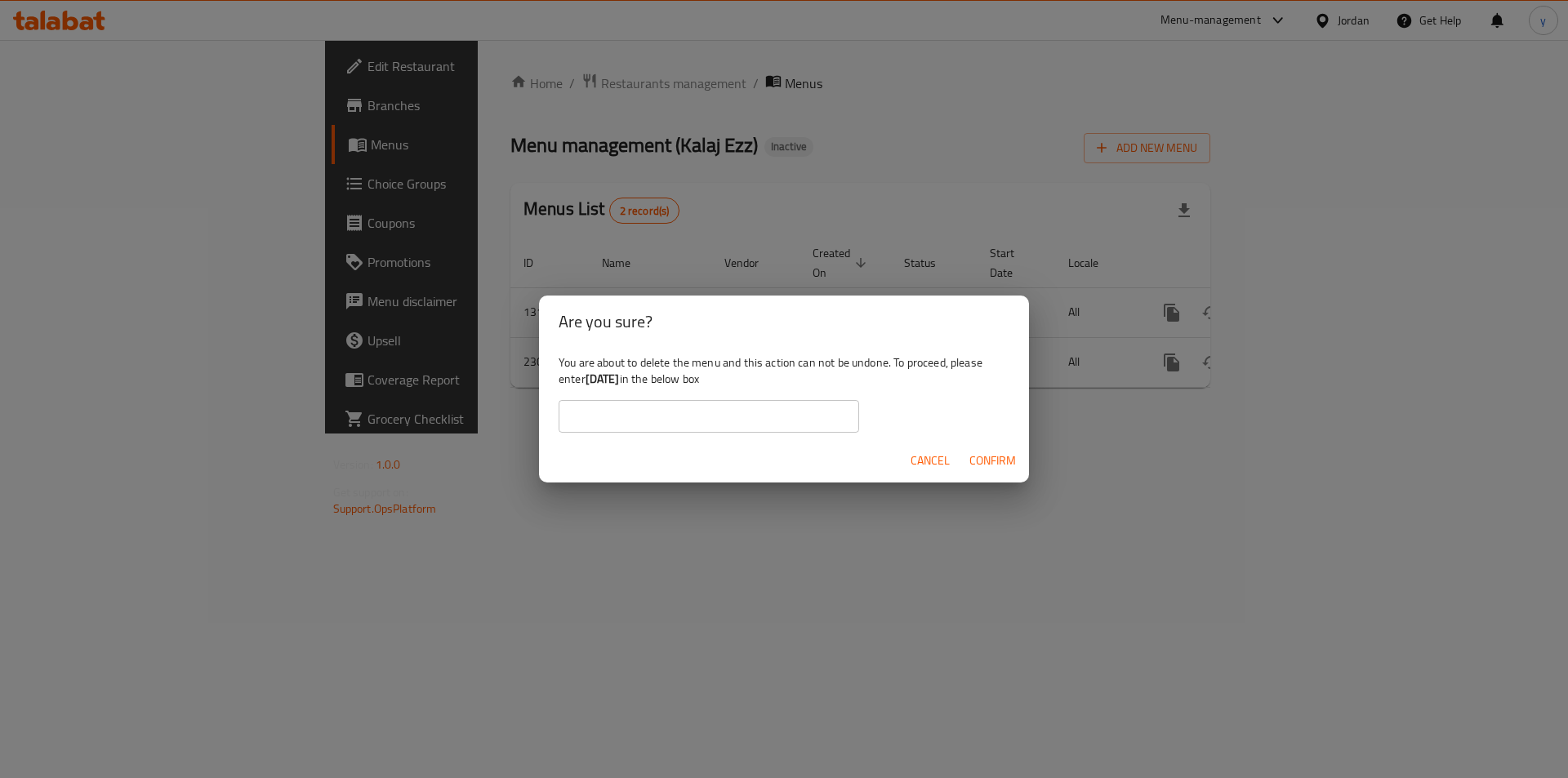
drag, startPoint x: 641, startPoint y: 376, endPoint x: 590, endPoint y: 385, distance: 51.8
click at [590, 385] on b "[DATE]" at bounding box center [603, 379] width 34 height 21
copy b "[DATE]"
click at [698, 429] on input "text" at bounding box center [709, 417] width 300 height 33
paste input "[DATE]"
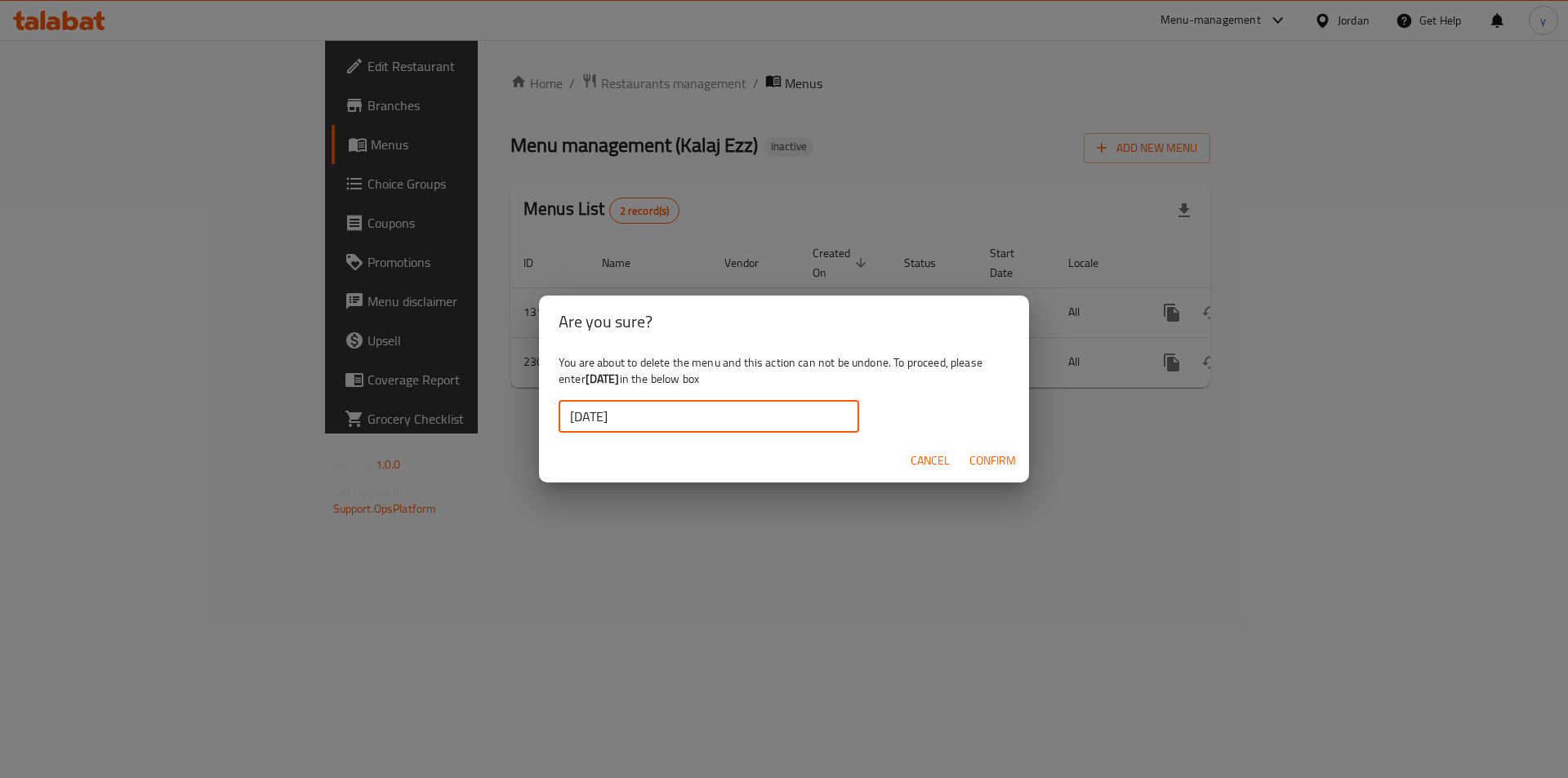
type input "[DATE]"
click at [988, 464] on span "Confirm" at bounding box center [992, 461] width 46 height 21
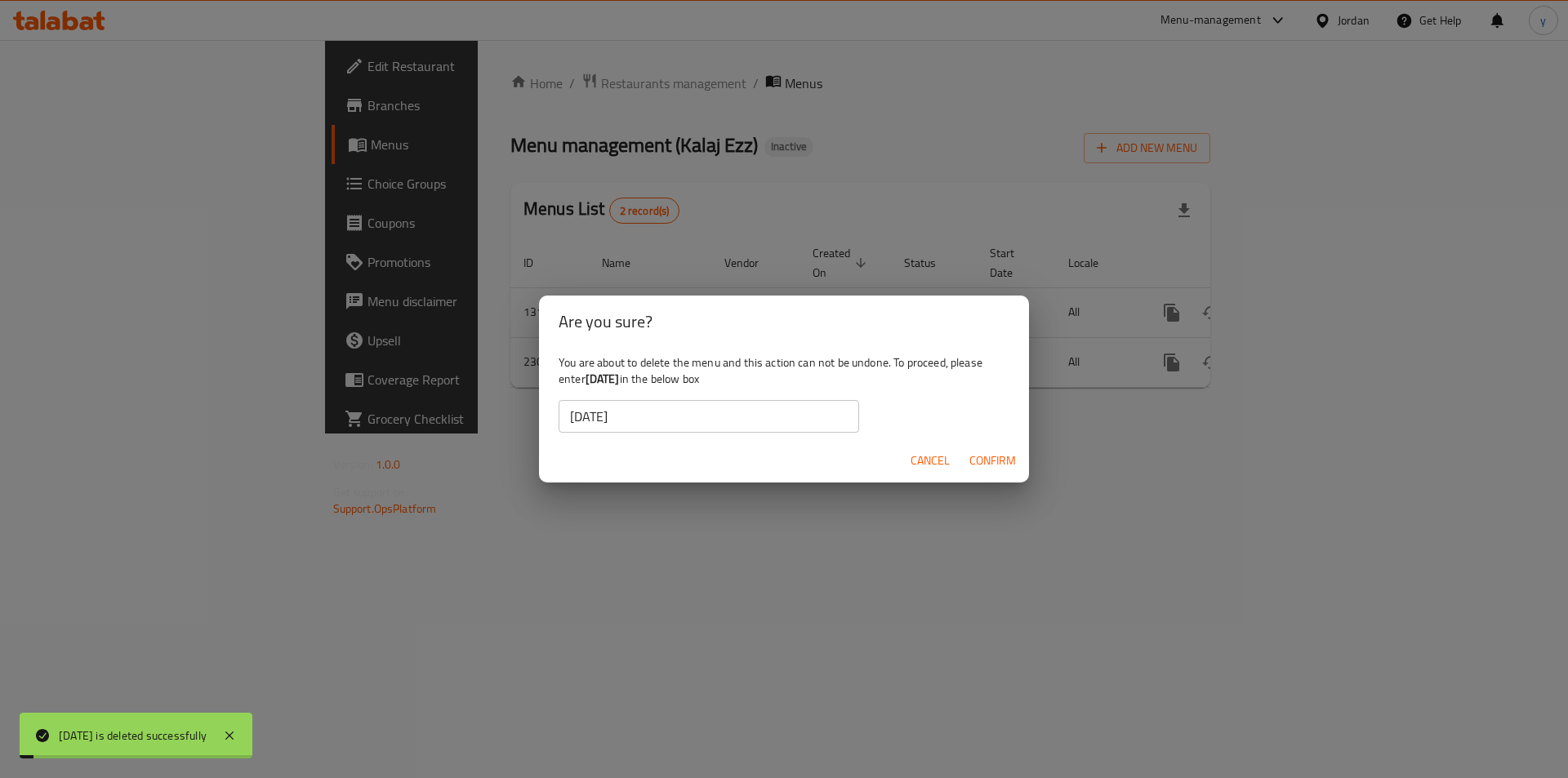
click at [1457, 148] on div "Are you sure? You are about to delete the menu and this action can not be undon…" at bounding box center [784, 389] width 1568 height 778
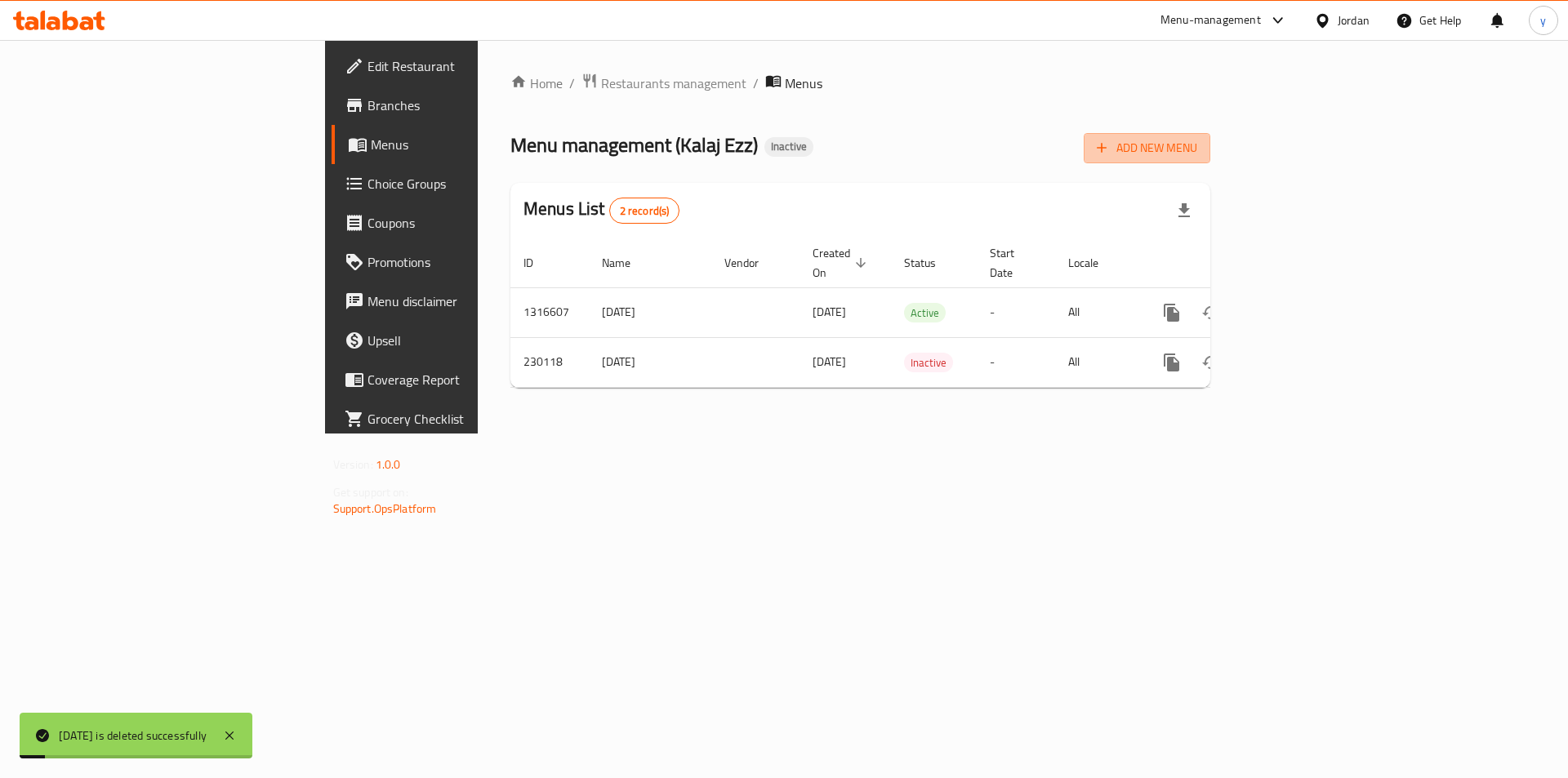
click at [1197, 148] on span "Add New Menu" at bounding box center [1147, 148] width 100 height 21
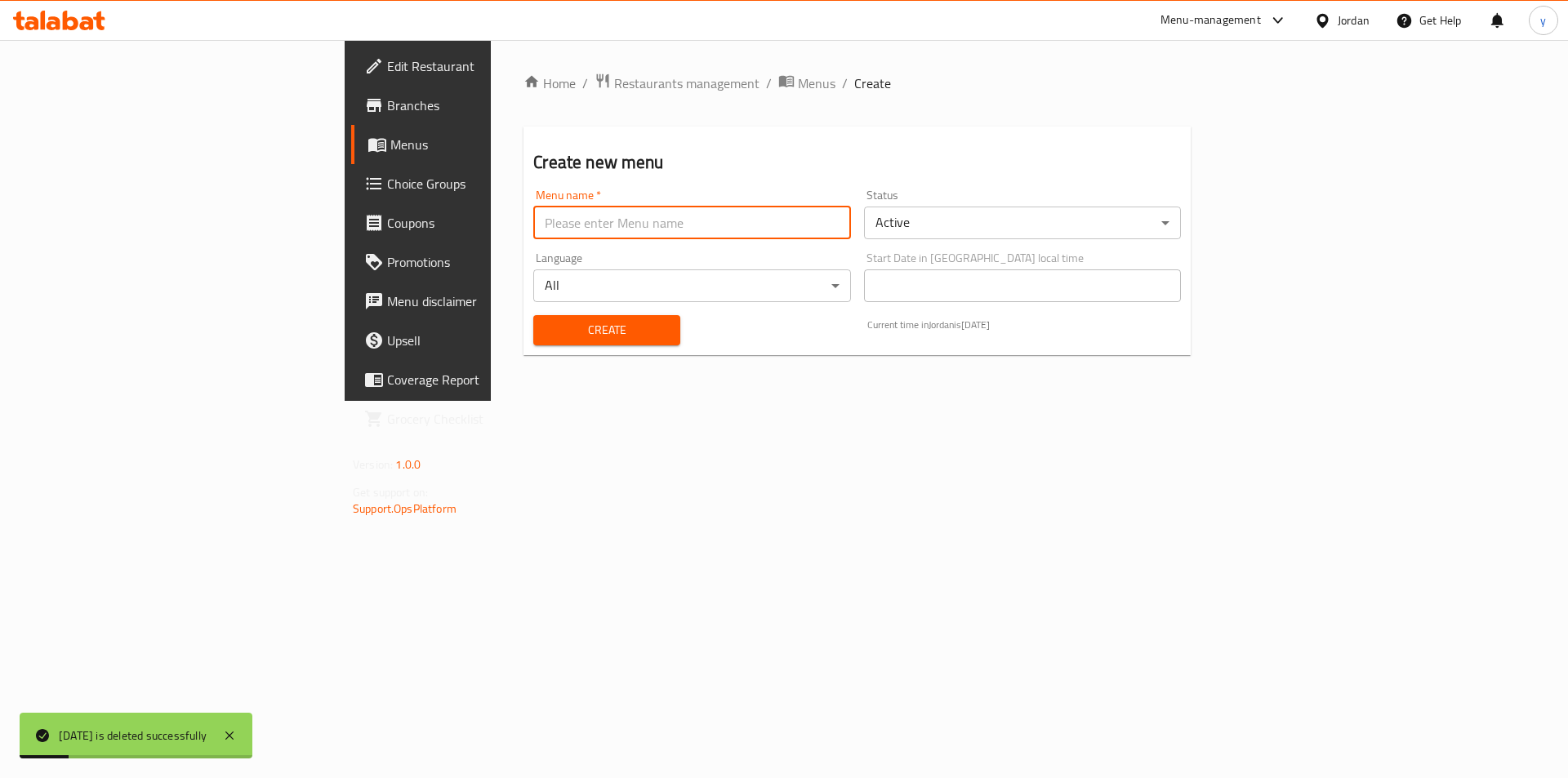
click at [809, 224] on input "text" at bounding box center [691, 223] width 316 height 33
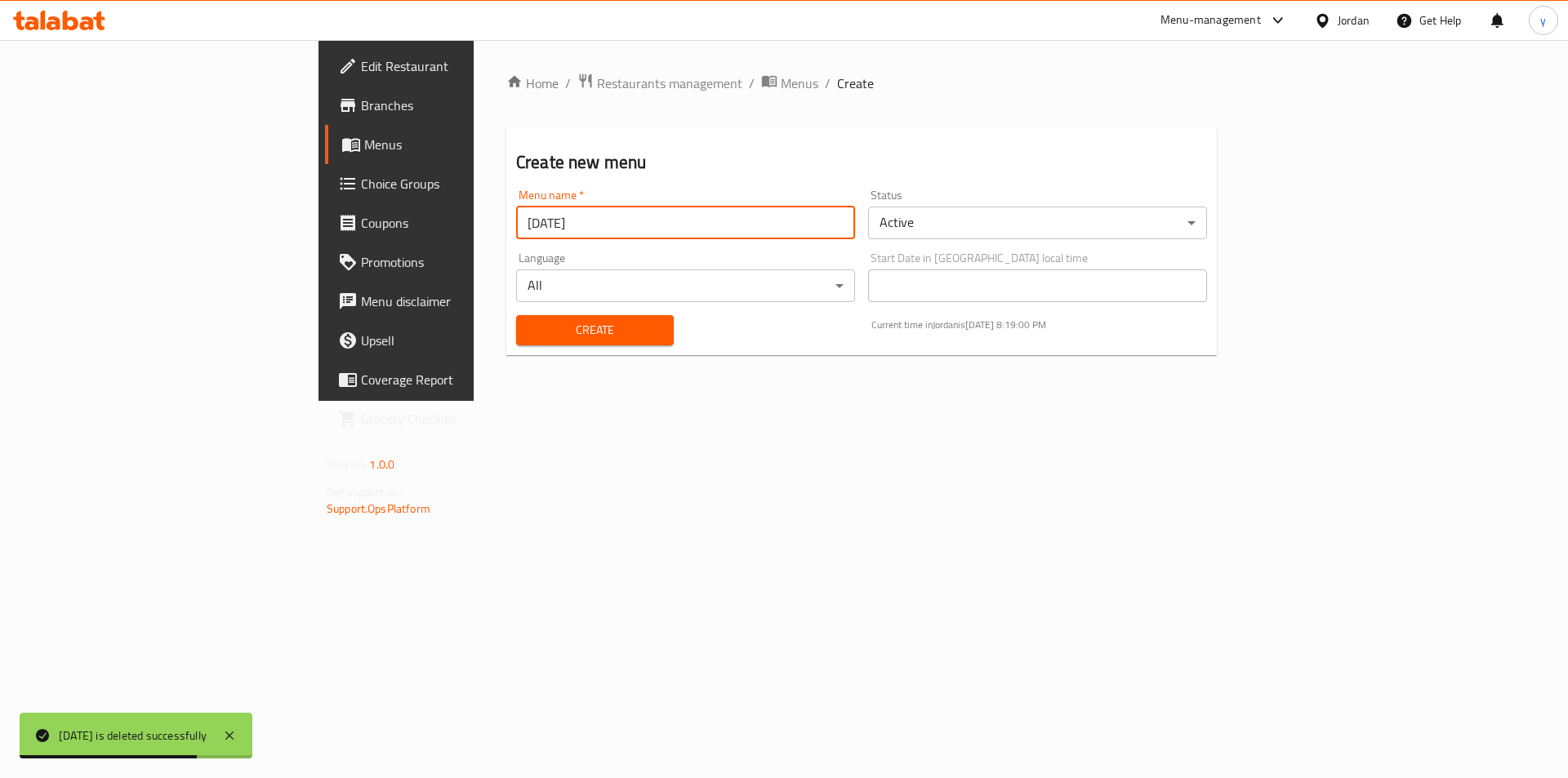
type input "[DATE]"
click at [543, 343] on button "Create" at bounding box center [594, 331] width 157 height 30
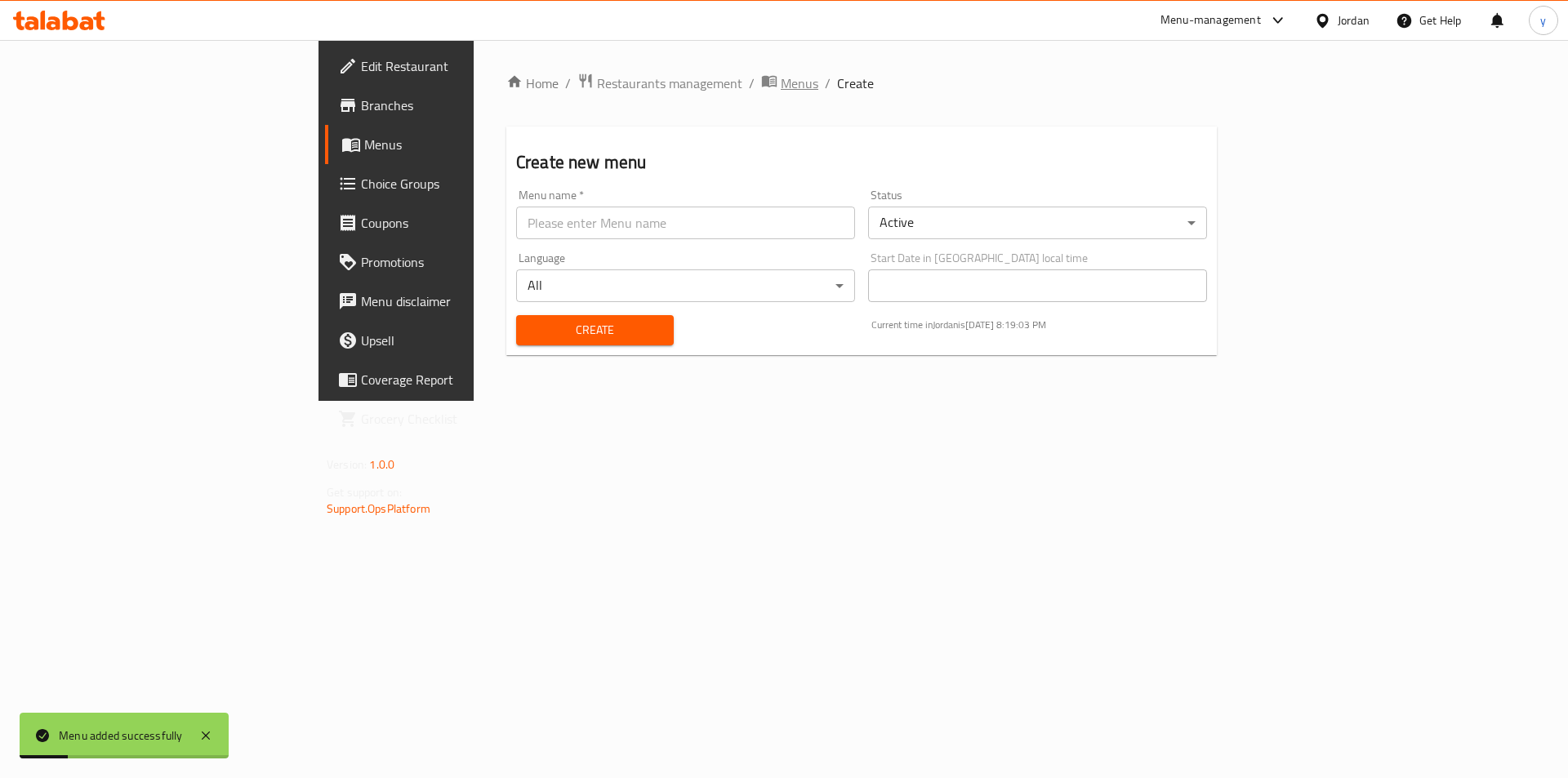
click at [761, 79] on icon "breadcrumb" at bounding box center [769, 80] width 16 height 16
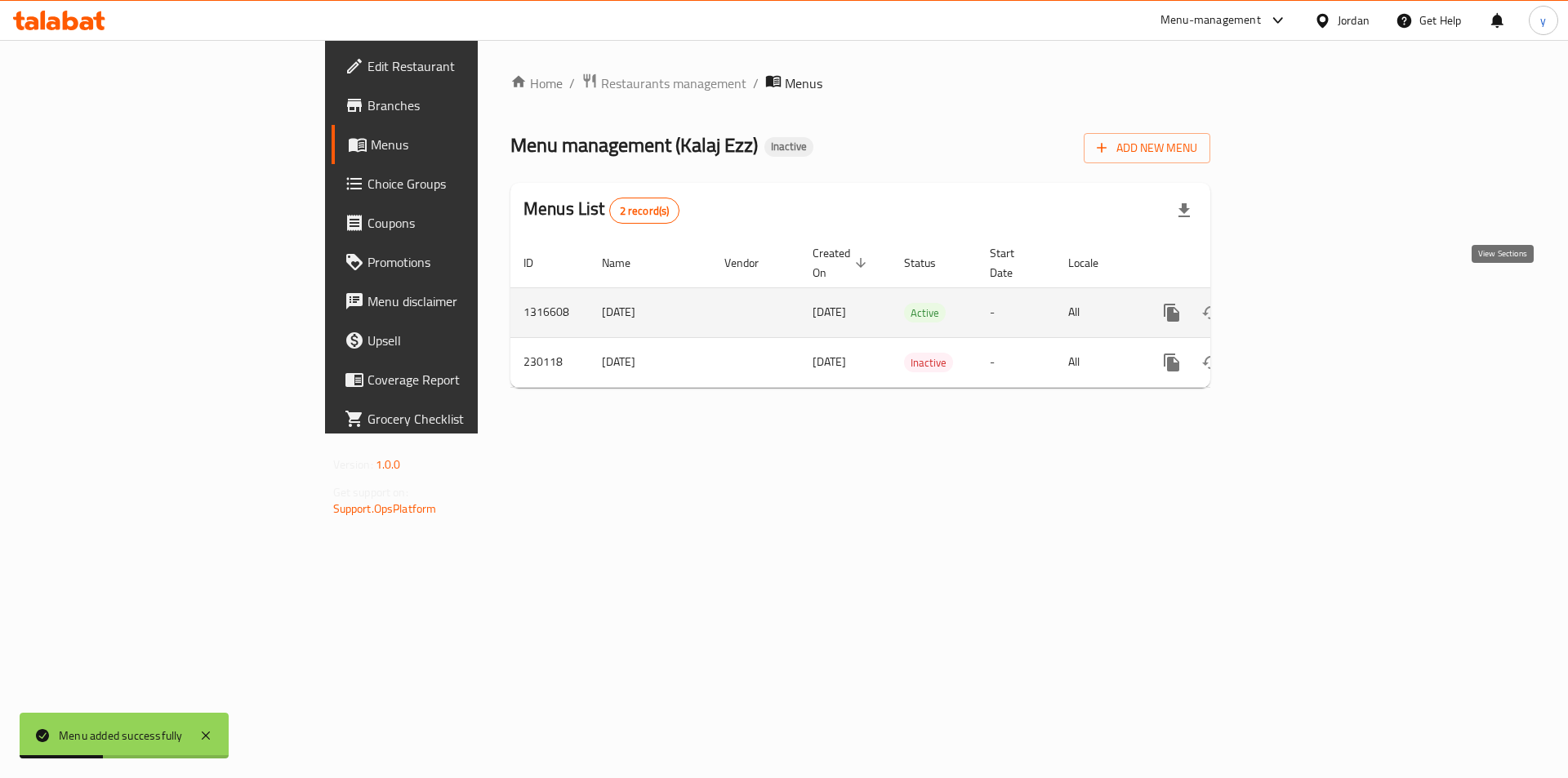
click at [1296, 306] on icon "enhanced table" at bounding box center [1289, 313] width 14 height 14
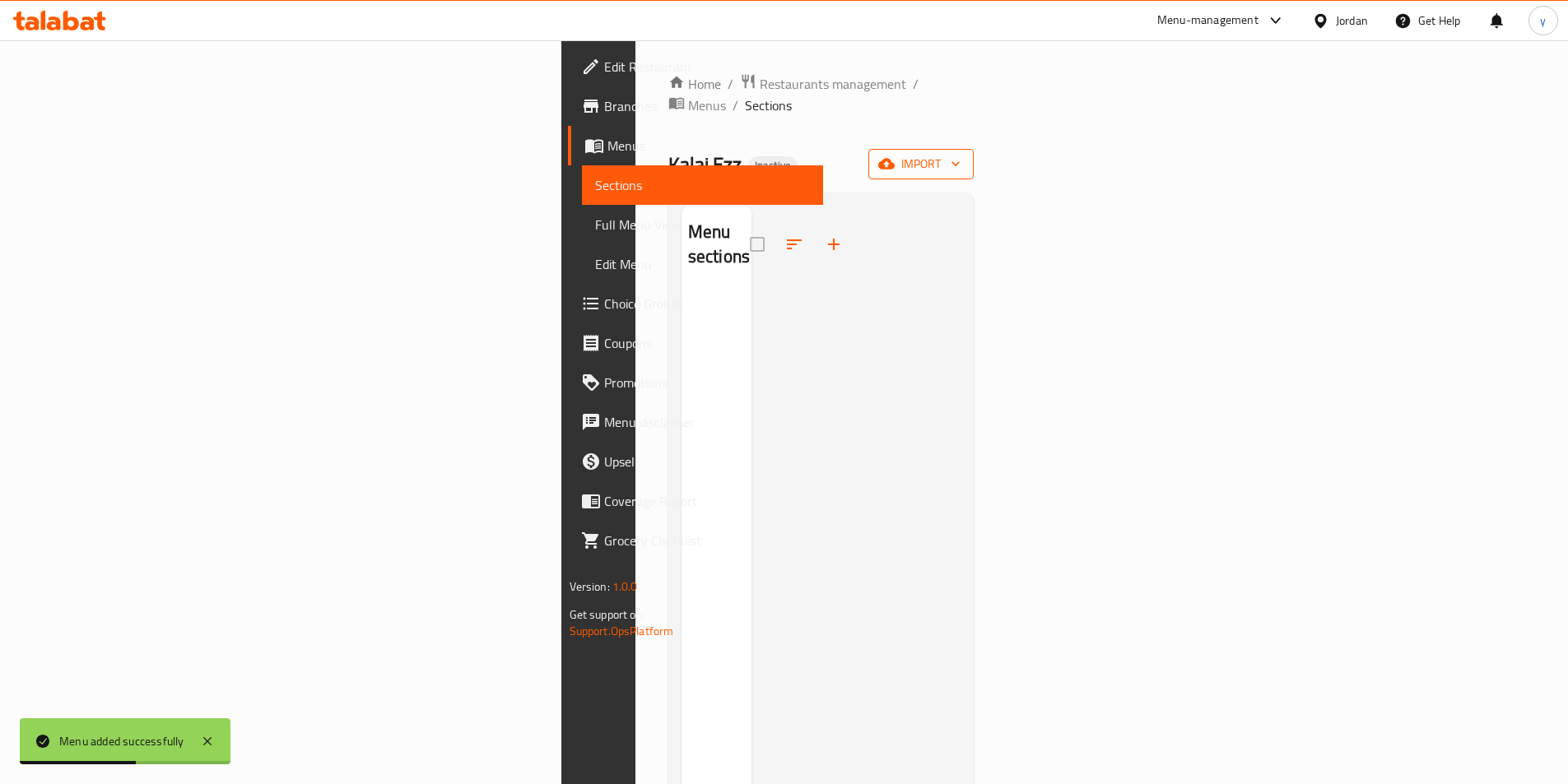
click at [961, 154] on span "import" at bounding box center [921, 164] width 79 height 21
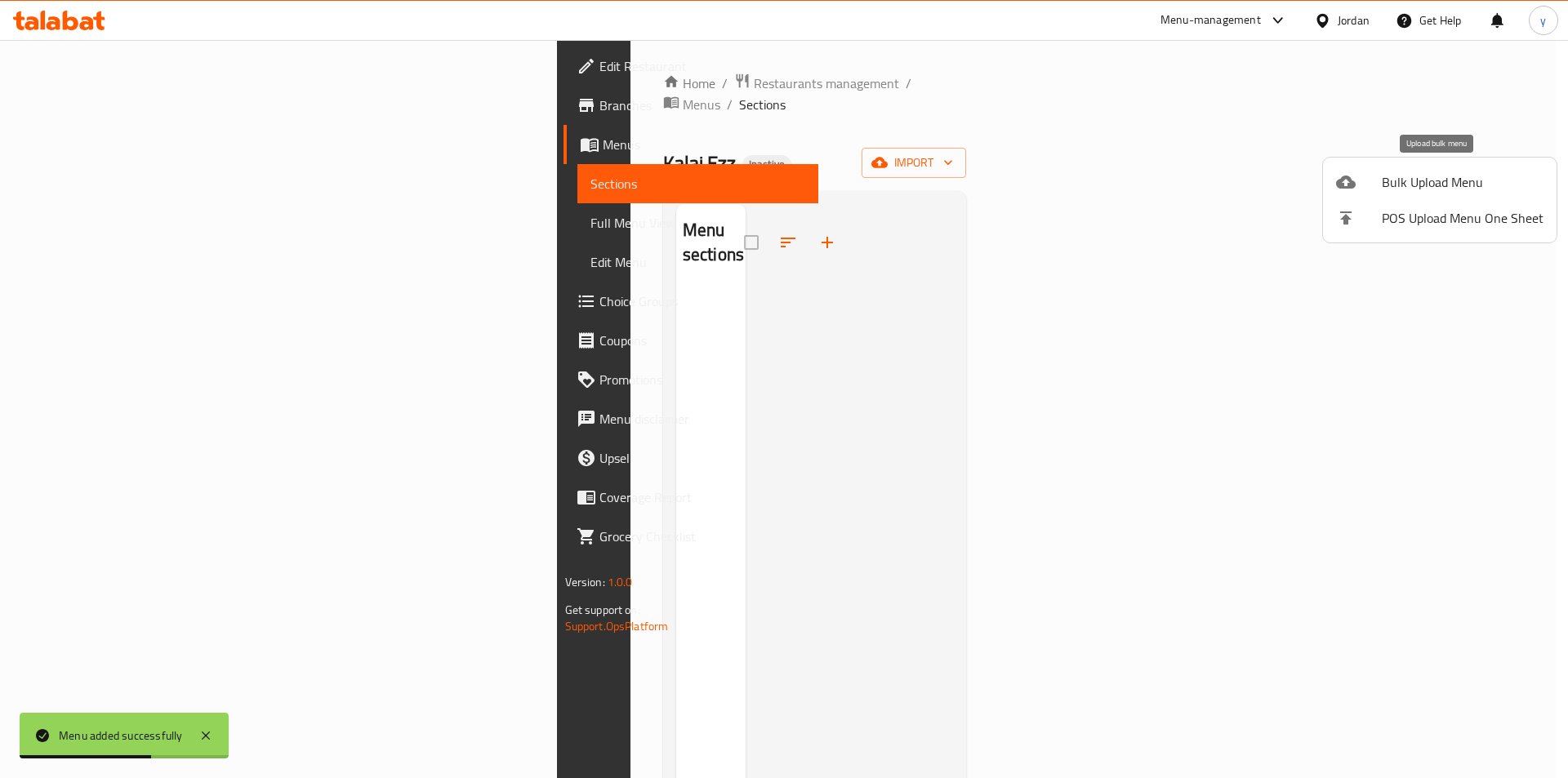
click at [1385, 181] on span "Bulk Upload Menu" at bounding box center [1462, 182] width 162 height 20
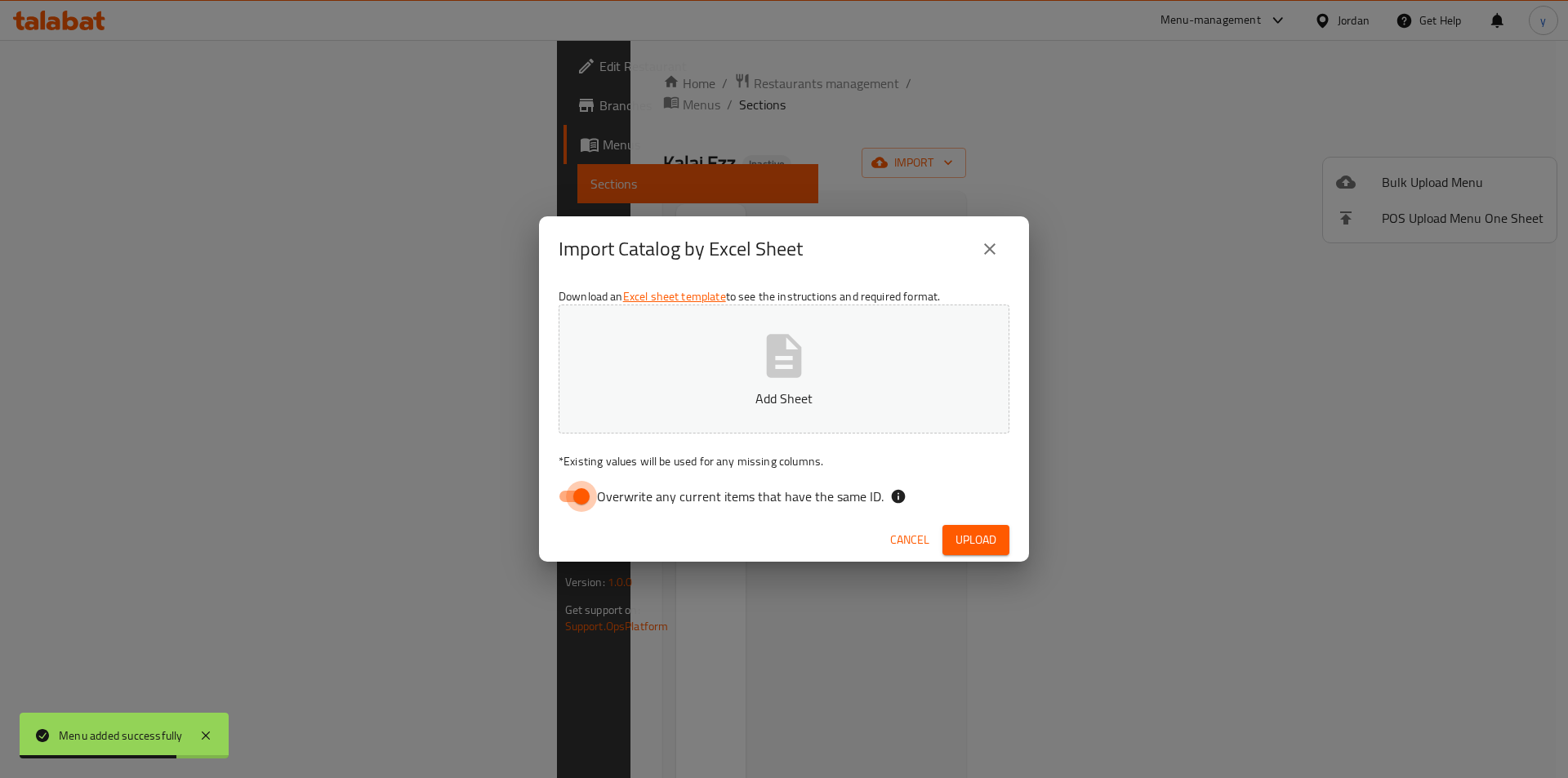
click at [586, 494] on input "Overwrite any current items that have the same ID." at bounding box center [581, 496] width 93 height 31
checkbox input "false"
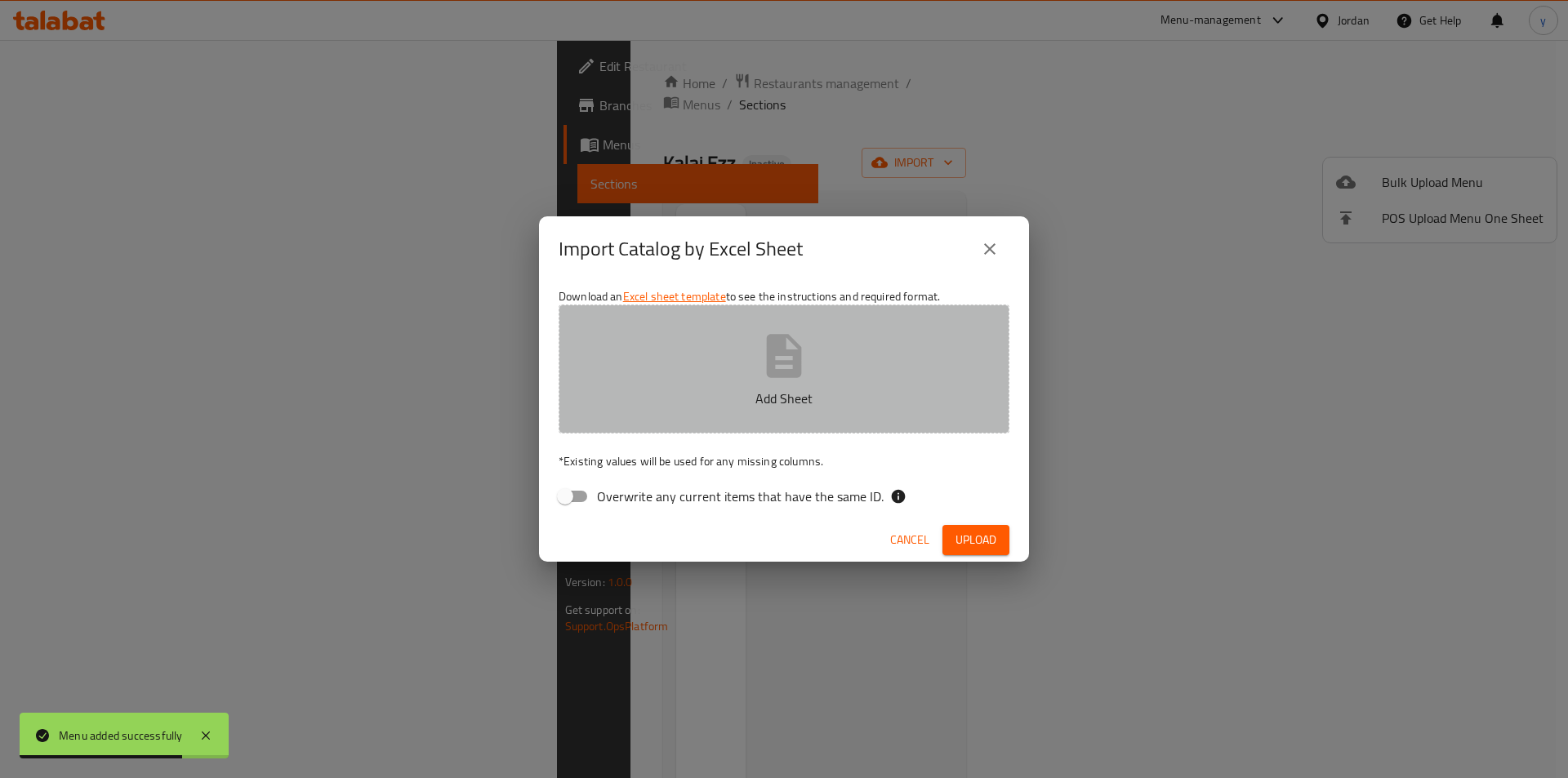
click at [713, 423] on button "Add Sheet" at bounding box center [784, 369] width 451 height 129
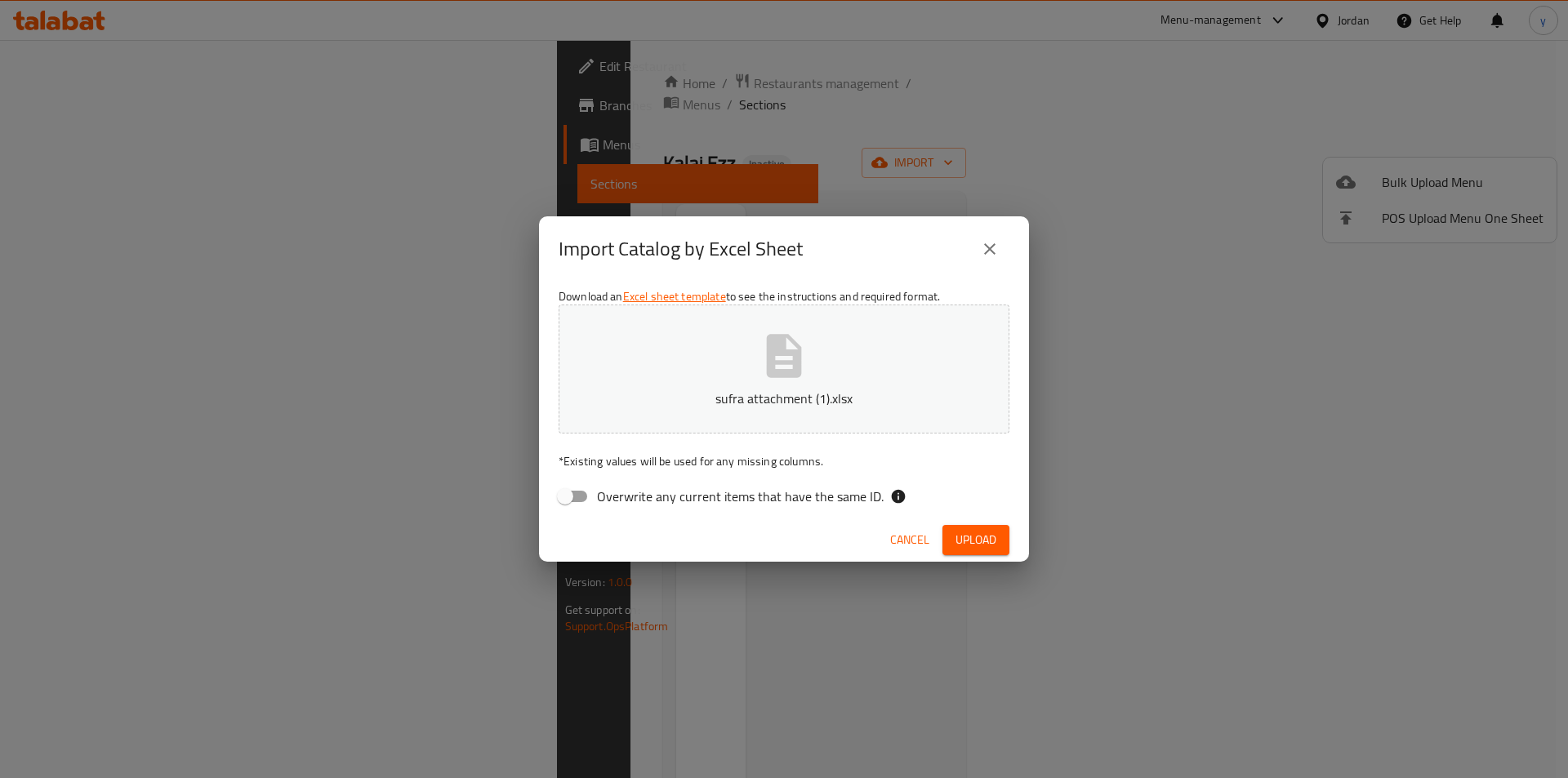
click at [978, 538] on span "Upload" at bounding box center [976, 540] width 41 height 21
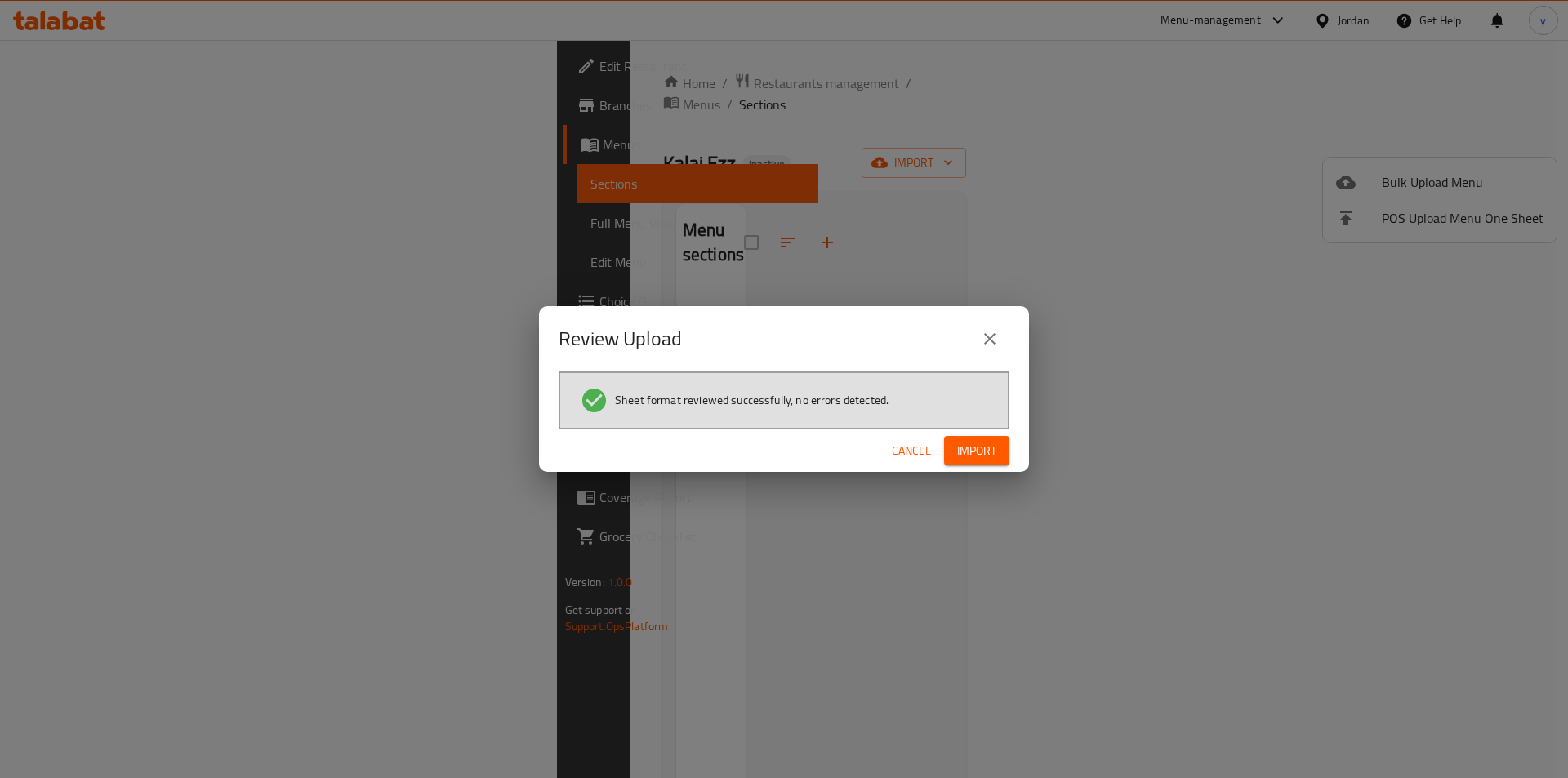
click at [974, 437] on button "Import" at bounding box center [976, 452] width 65 height 30
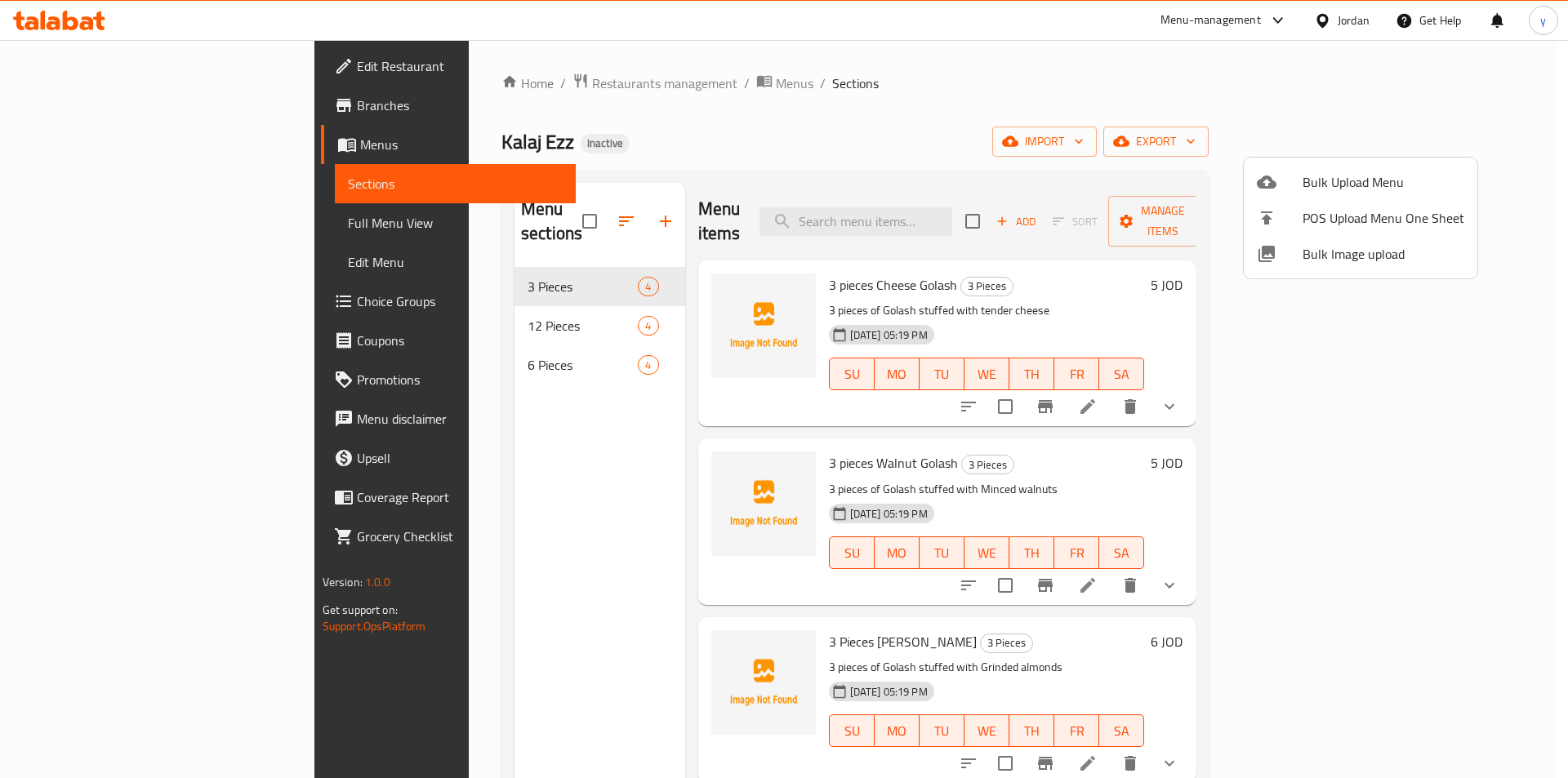
click at [90, 208] on div at bounding box center [784, 389] width 1568 height 778
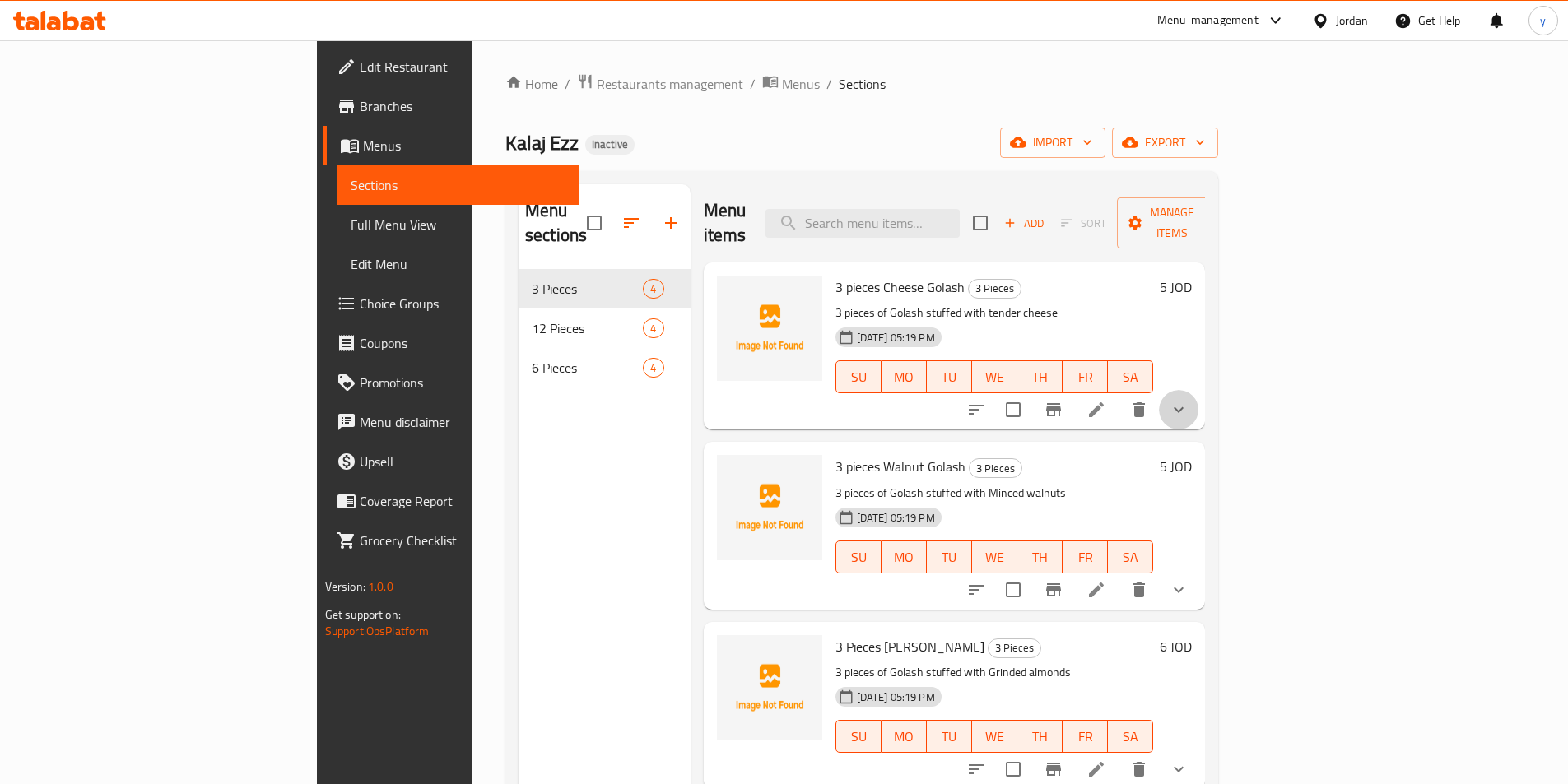
click at [1199, 391] on button "show more" at bounding box center [1179, 410] width 40 height 40
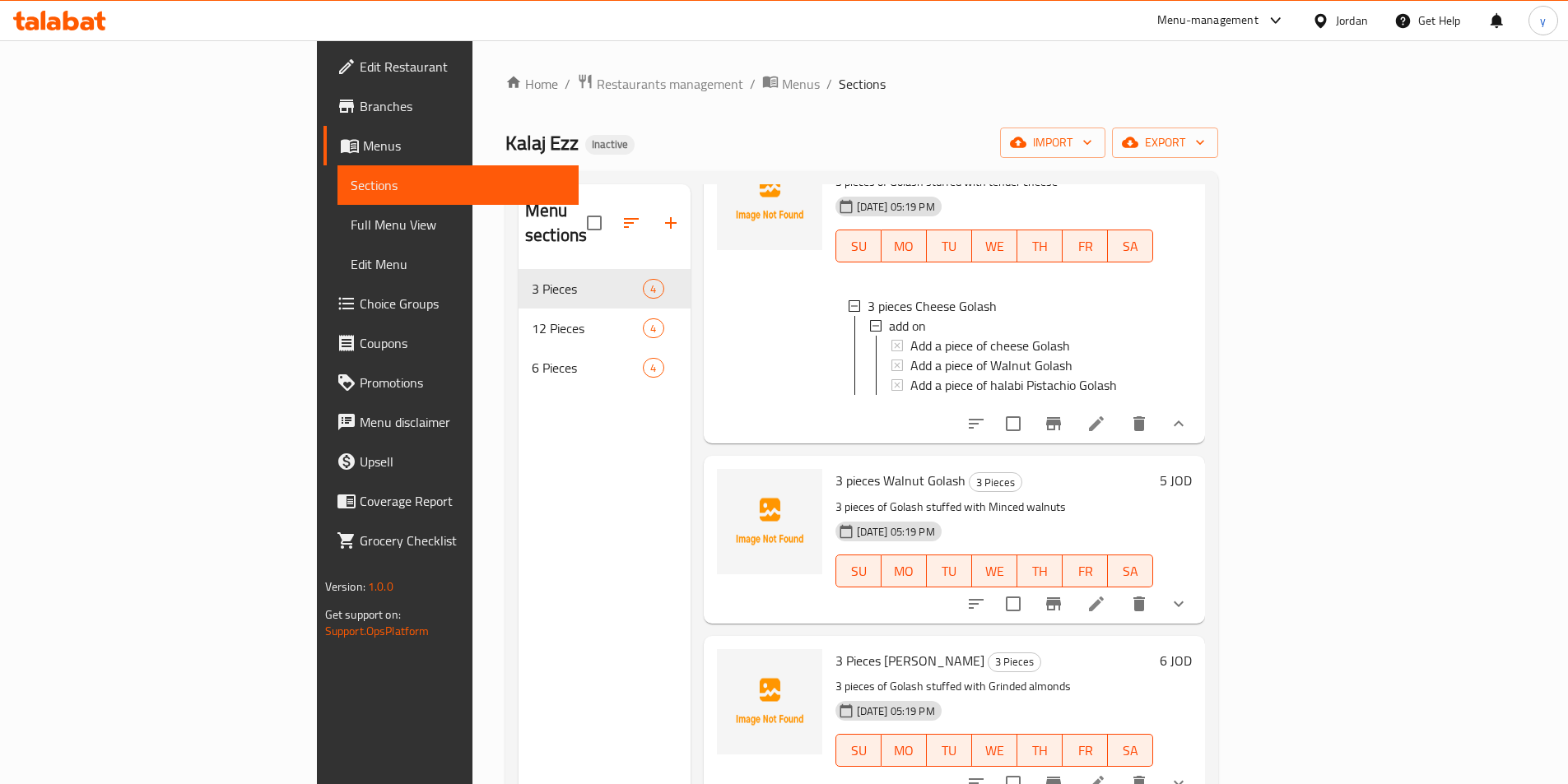
scroll to position [133, 0]
click at [1199, 582] on button "show more" at bounding box center [1179, 602] width 40 height 40
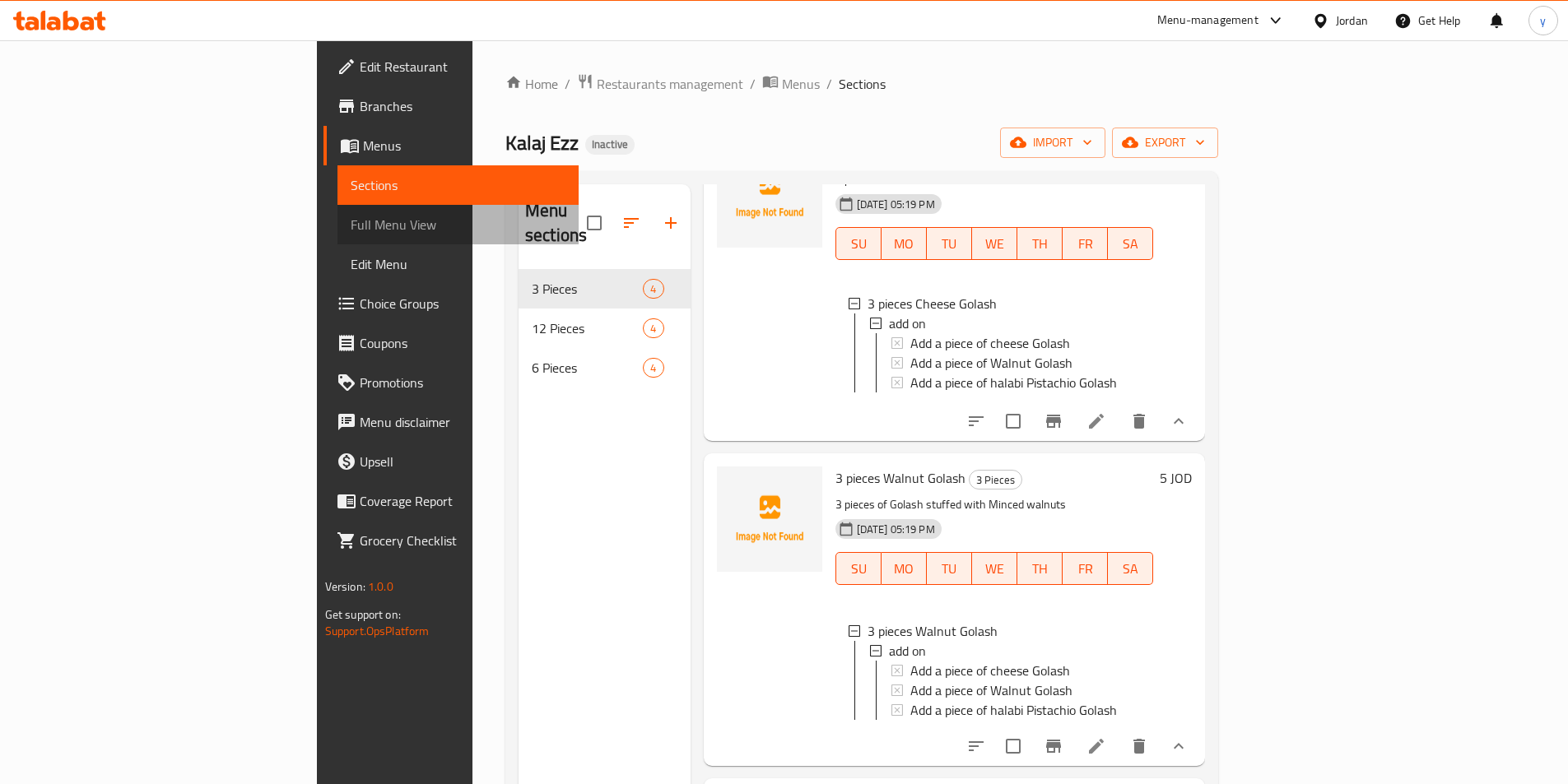
click at [337, 236] on link "Full Menu View" at bounding box center [458, 224] width 242 height 40
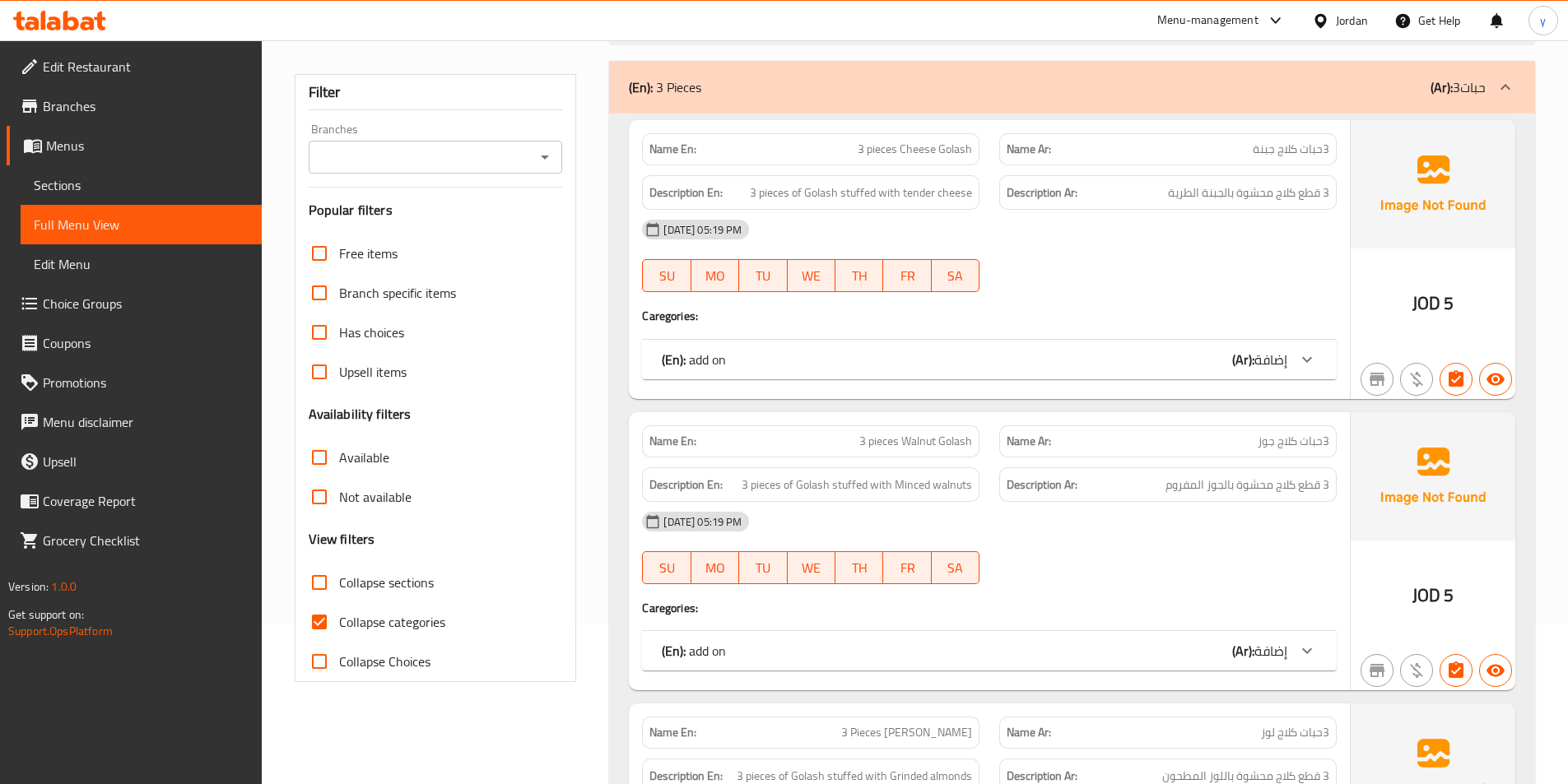
scroll to position [82, 0]
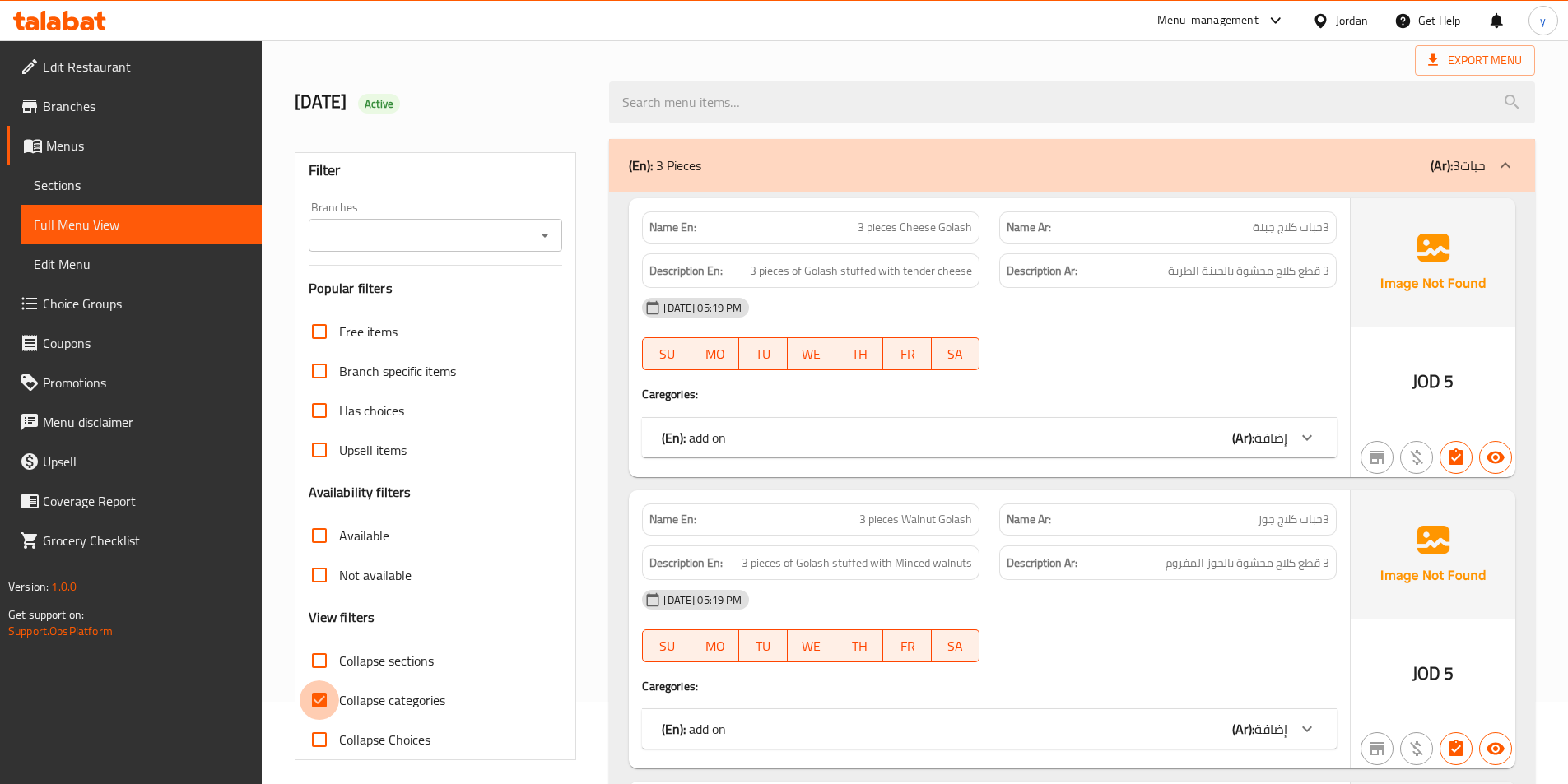
click at [331, 704] on input "Collapse categories" at bounding box center [319, 700] width 40 height 40
checkbox input "false"
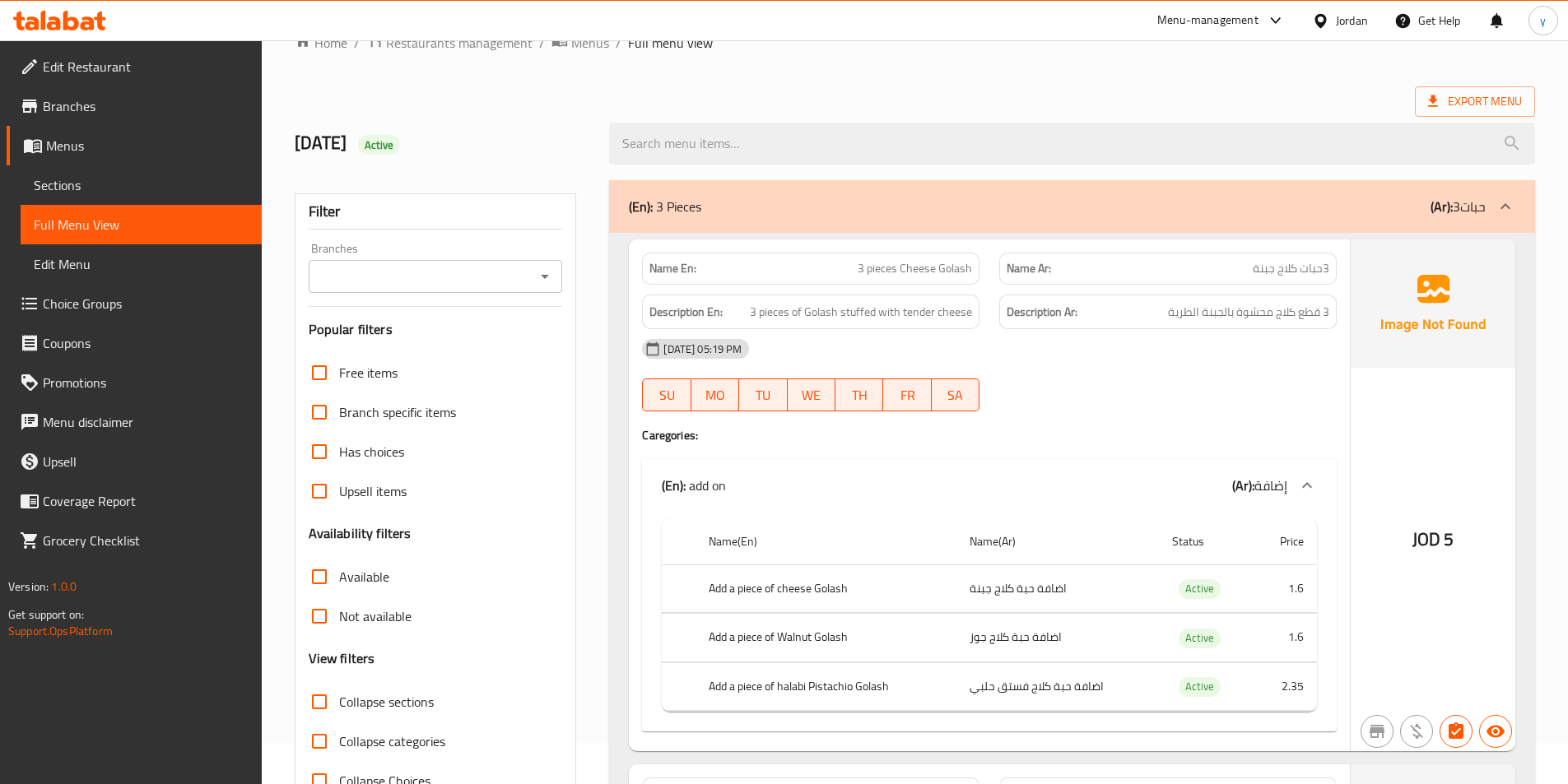
scroll to position [0, 0]
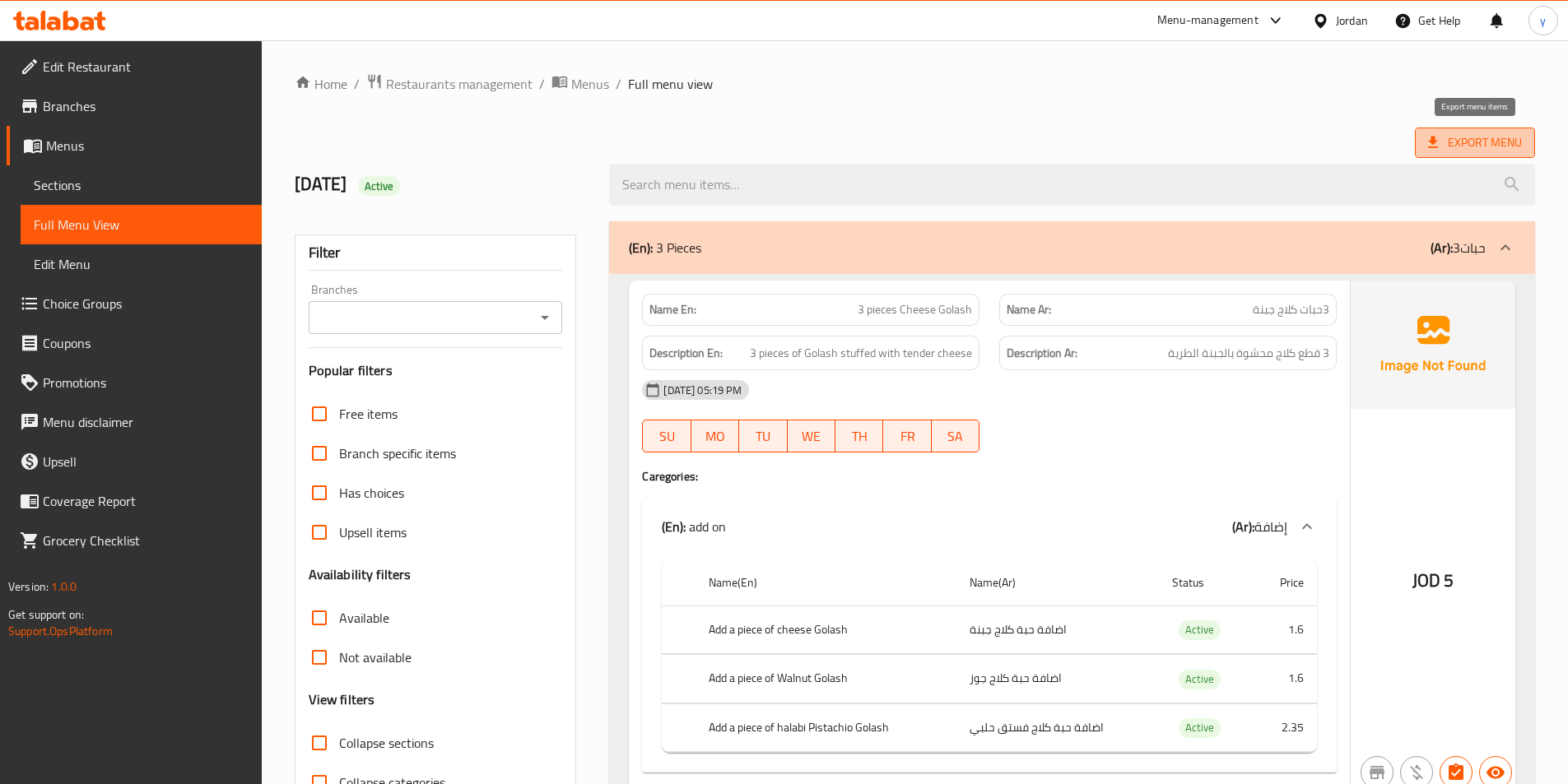
click at [1453, 149] on span "Export Menu" at bounding box center [1475, 142] width 94 height 21
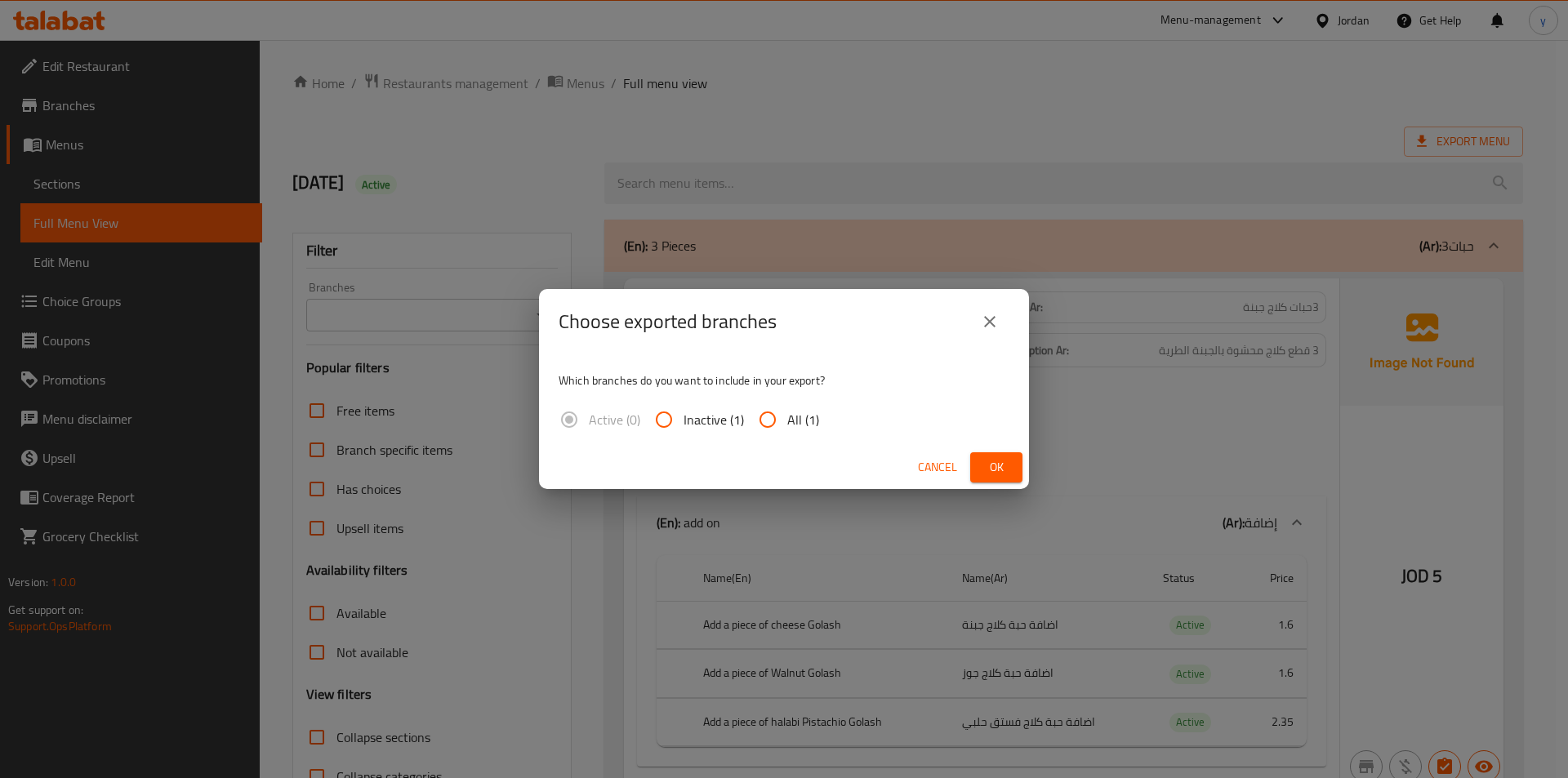
click at [771, 417] on input "All (1)" at bounding box center [768, 420] width 39 height 39
radio input "true"
click at [987, 467] on span "Ok" at bounding box center [996, 468] width 26 height 21
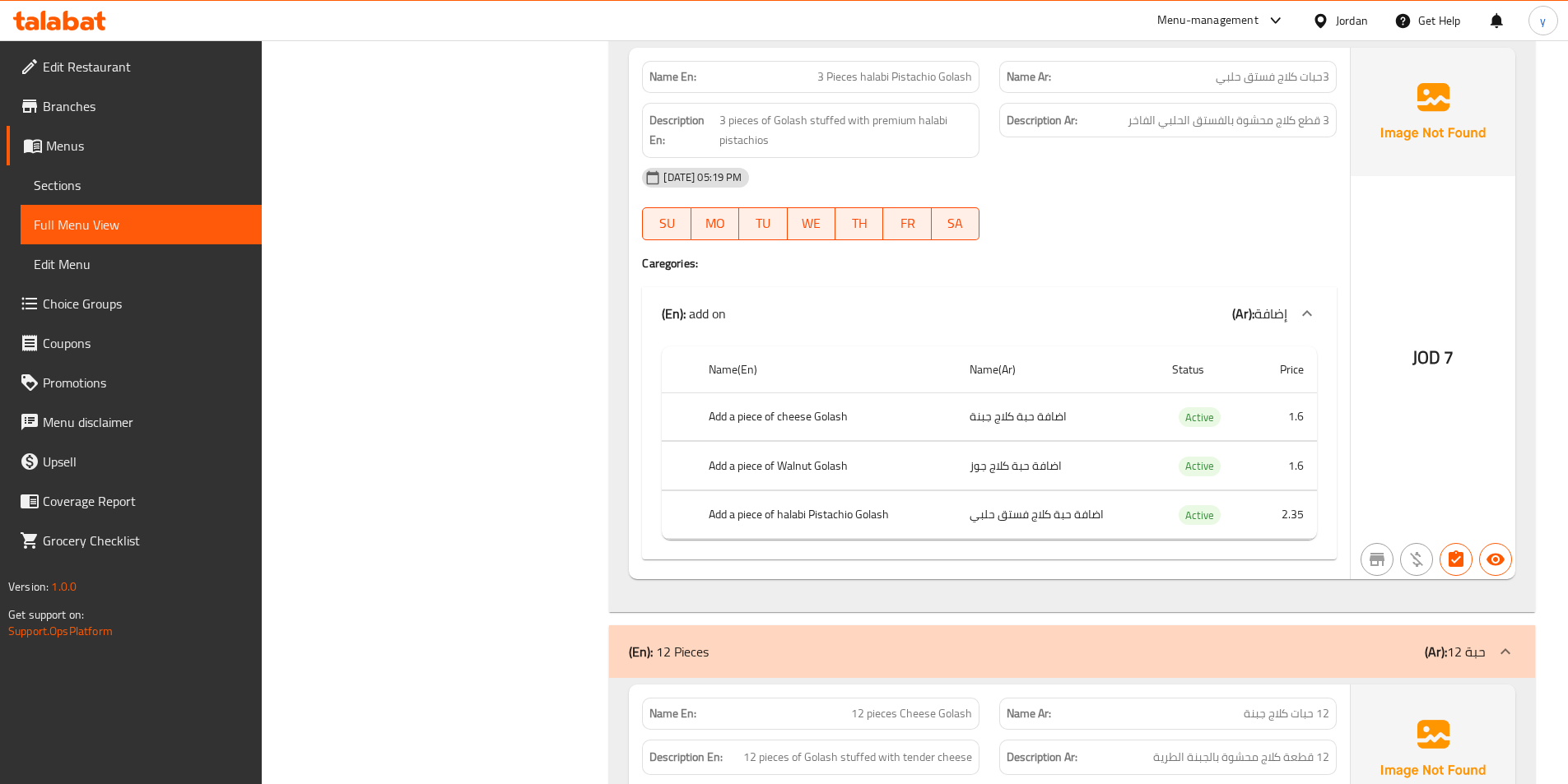
scroll to position [1810, 0]
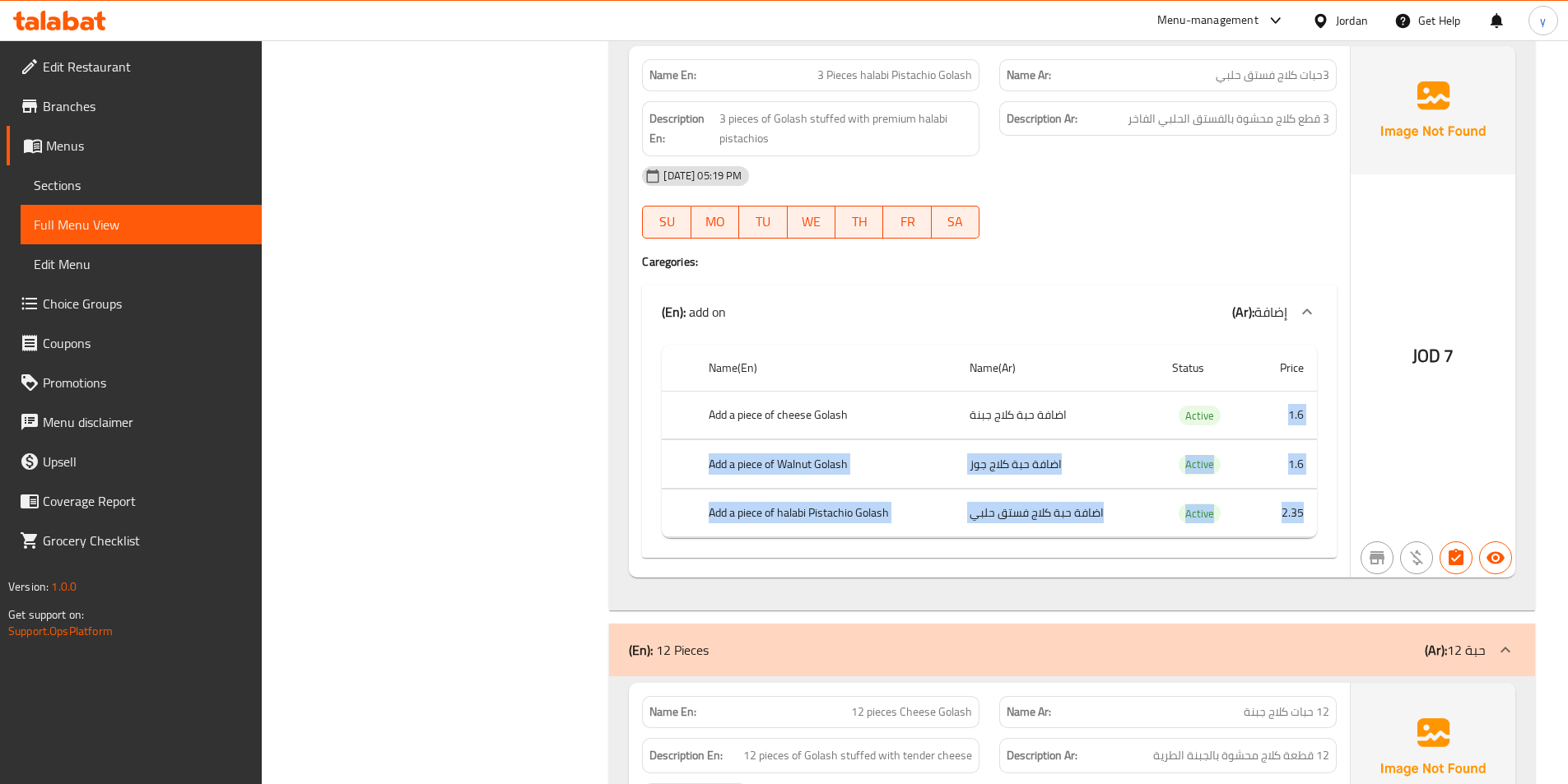
drag, startPoint x: 1272, startPoint y: 410, endPoint x: 1313, endPoint y: 497, distance: 96.2
click at [1313, 497] on tbody "Add a piece of cheese [PERSON_NAME] اضافة حبة كلاج جبنة Active 1.6 Add a piece …" at bounding box center [989, 464] width 655 height 147
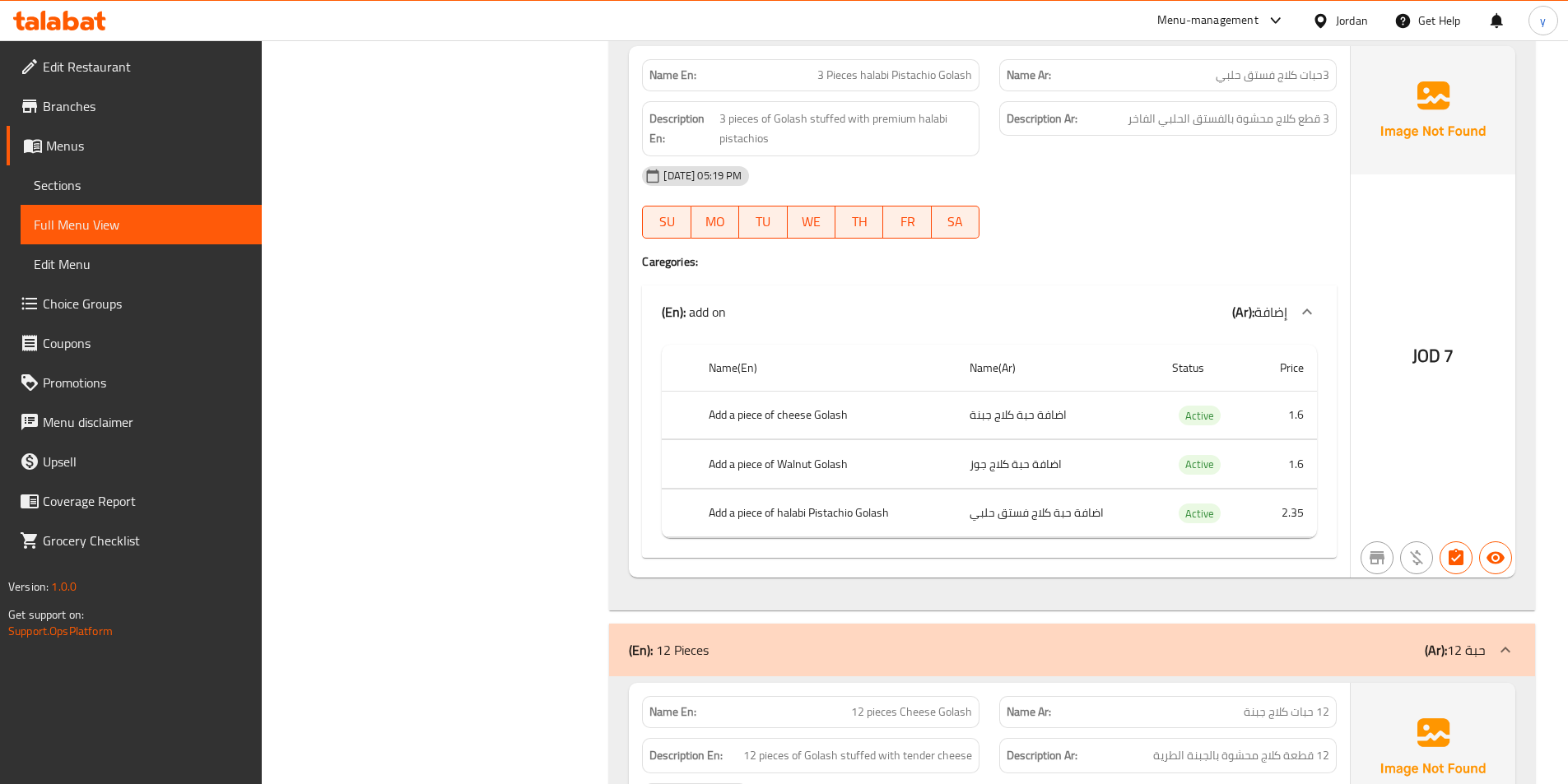
click at [1326, 452] on div "Name(En) Name(Ar) Status Price Add a piece of cheese [PERSON_NAME] اضافة حبة كل…" at bounding box center [989, 448] width 695 height 221
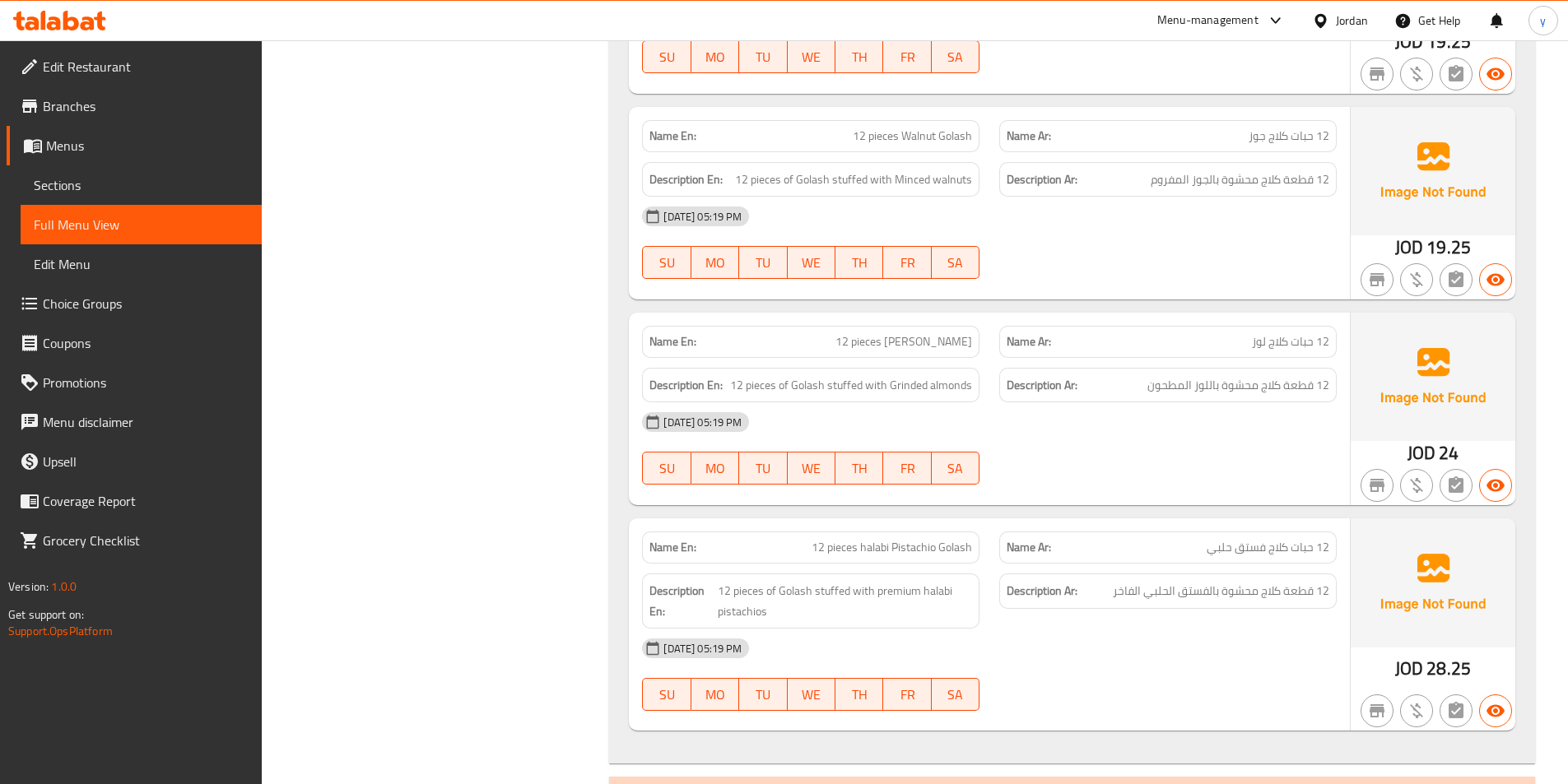
scroll to position [2716, 0]
